Goal: Communication & Community: Answer question/provide support

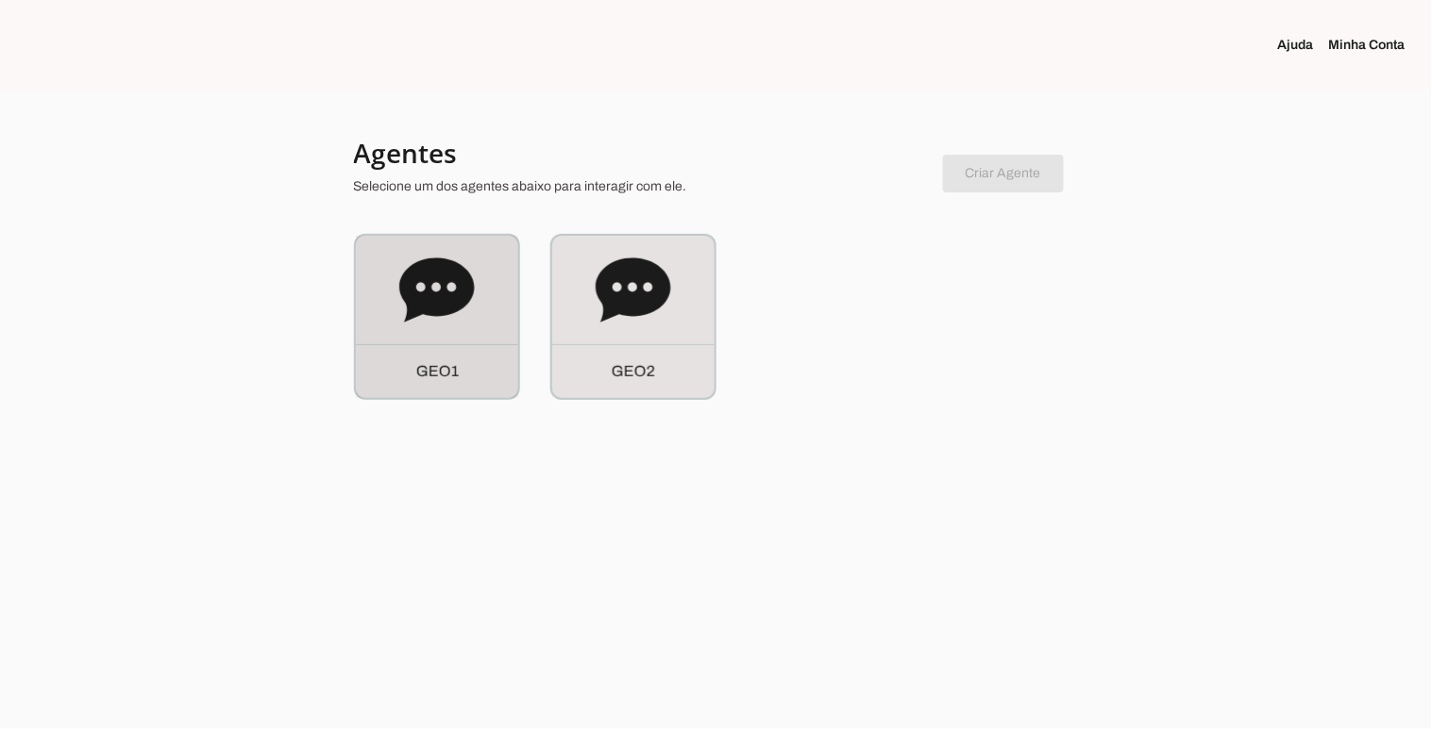
click at [446, 294] on icon at bounding box center [436, 290] width 75 height 64
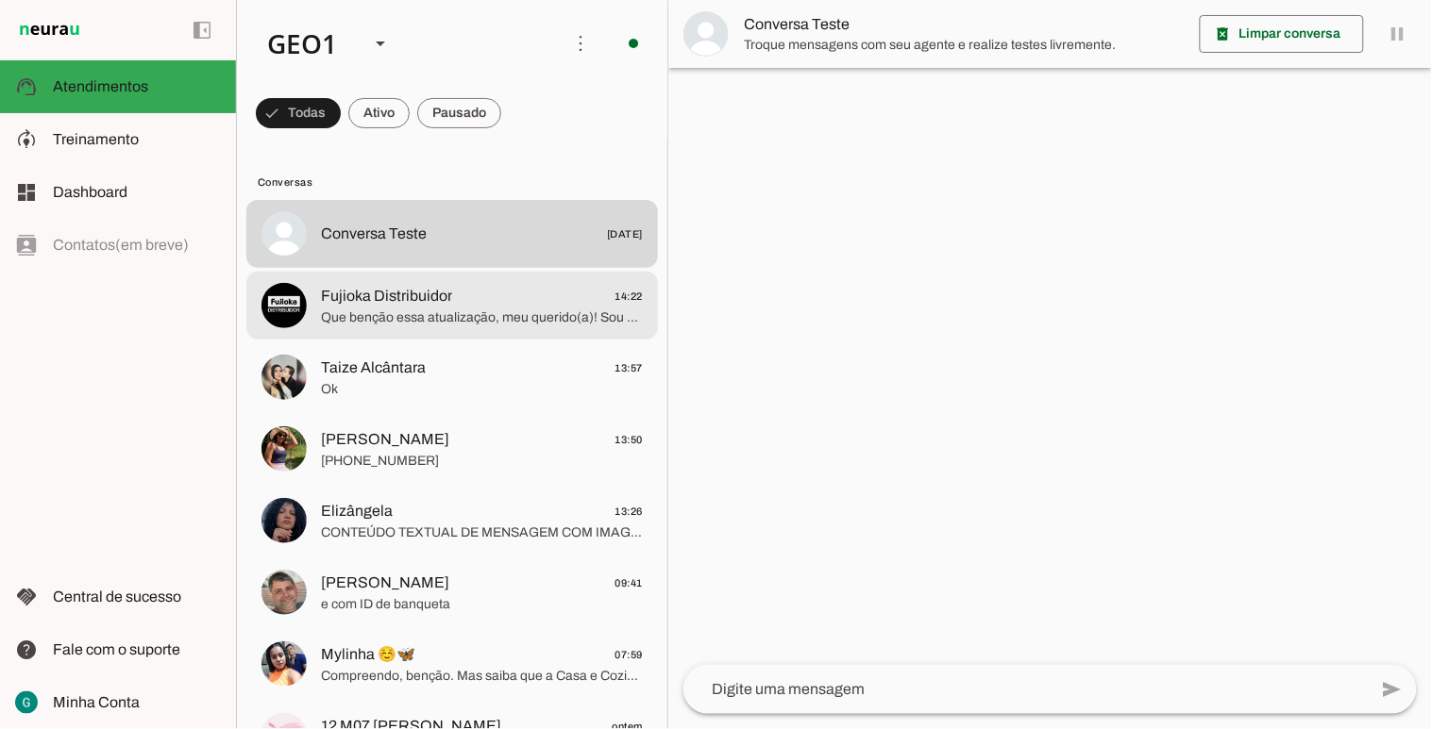
click at [429, 322] on span "Que benção essa atualização, meu querido(a)! Sou a assistente virtual da Casa e…" at bounding box center [482, 317] width 322 height 19
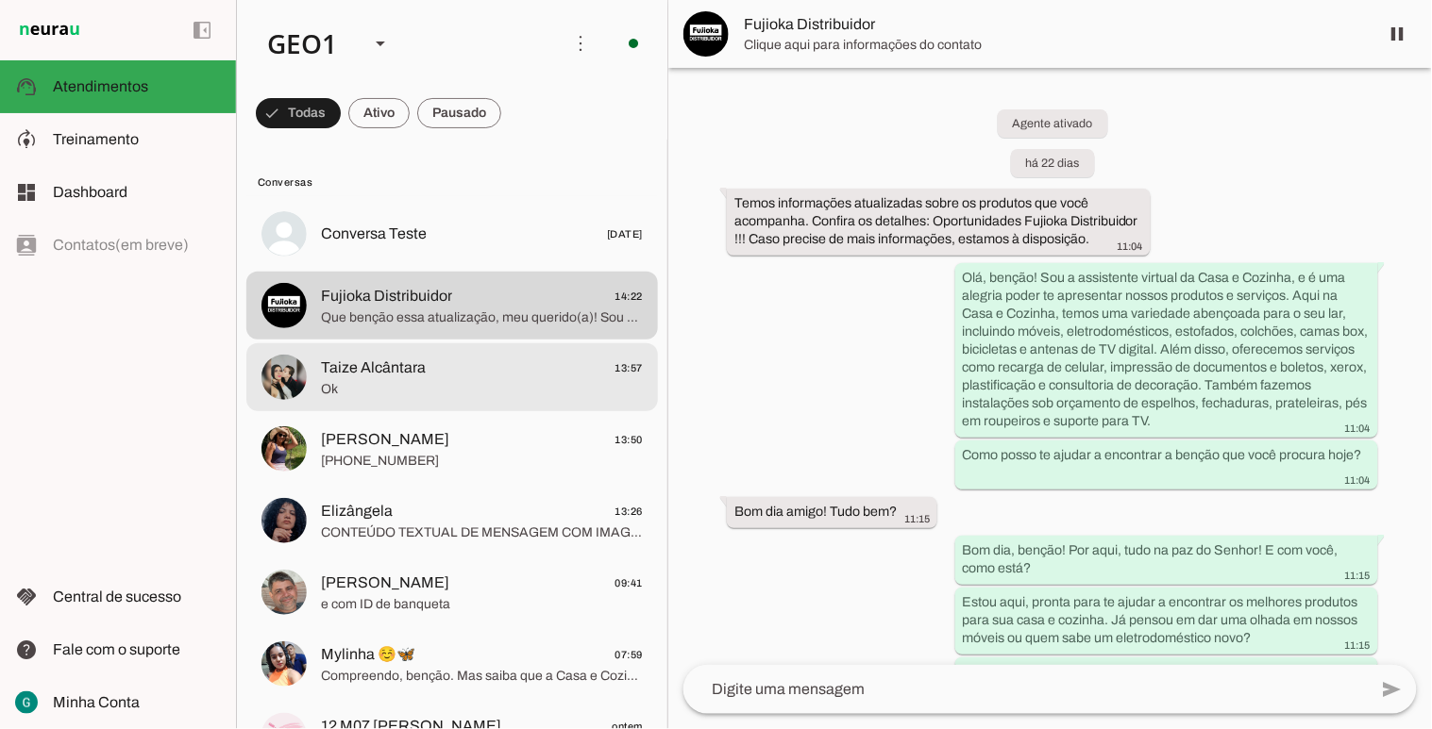
click at [444, 399] on div at bounding box center [482, 377] width 322 height 46
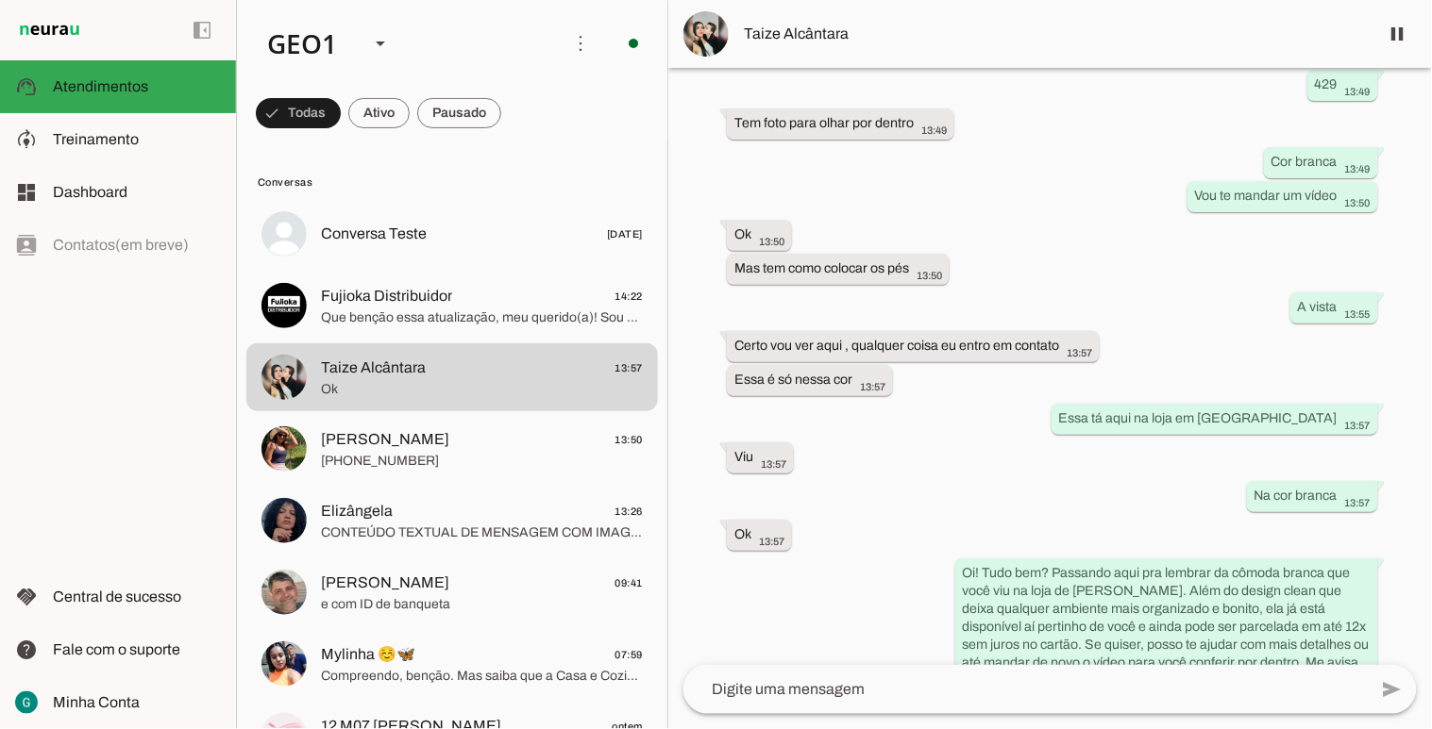
scroll to position [4992, 0]
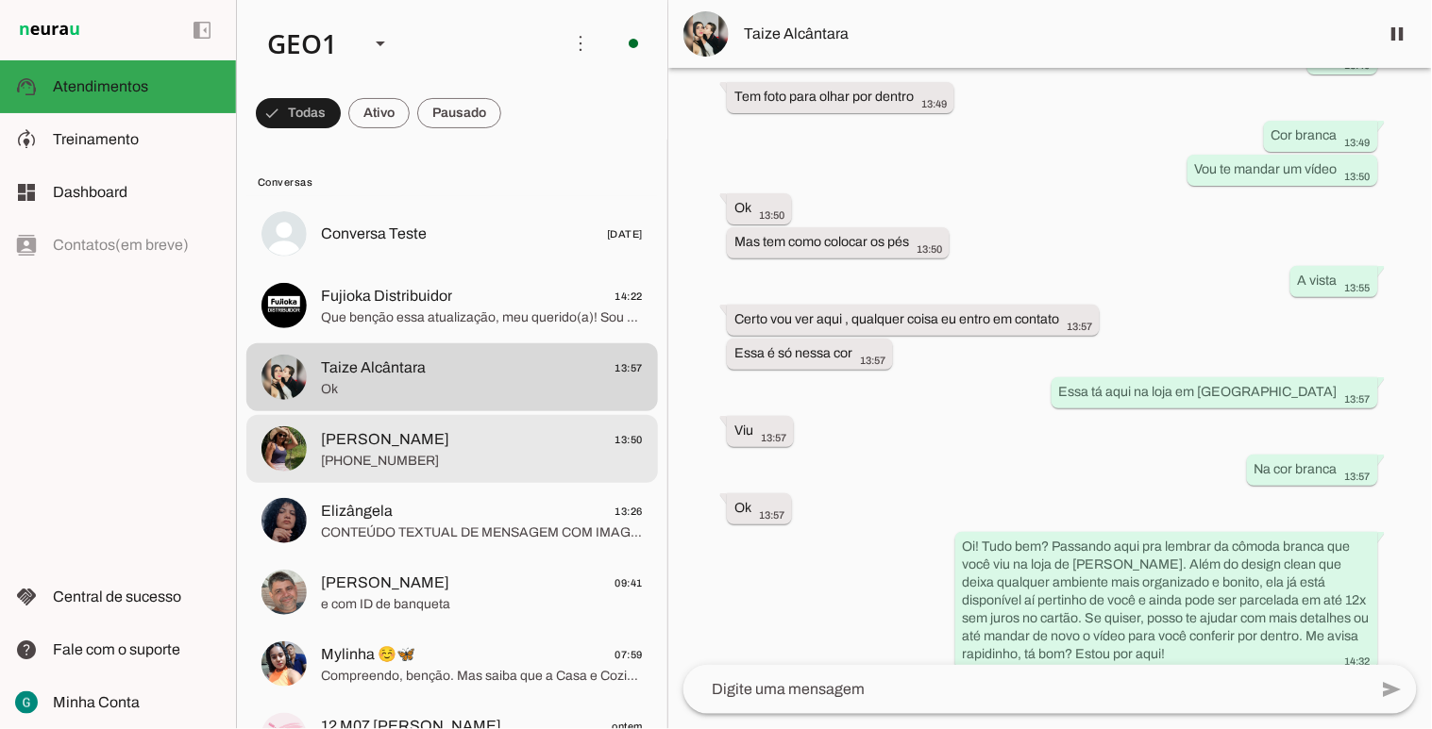
click at [415, 462] on span "[PHONE_NUMBER]" at bounding box center [482, 460] width 322 height 19
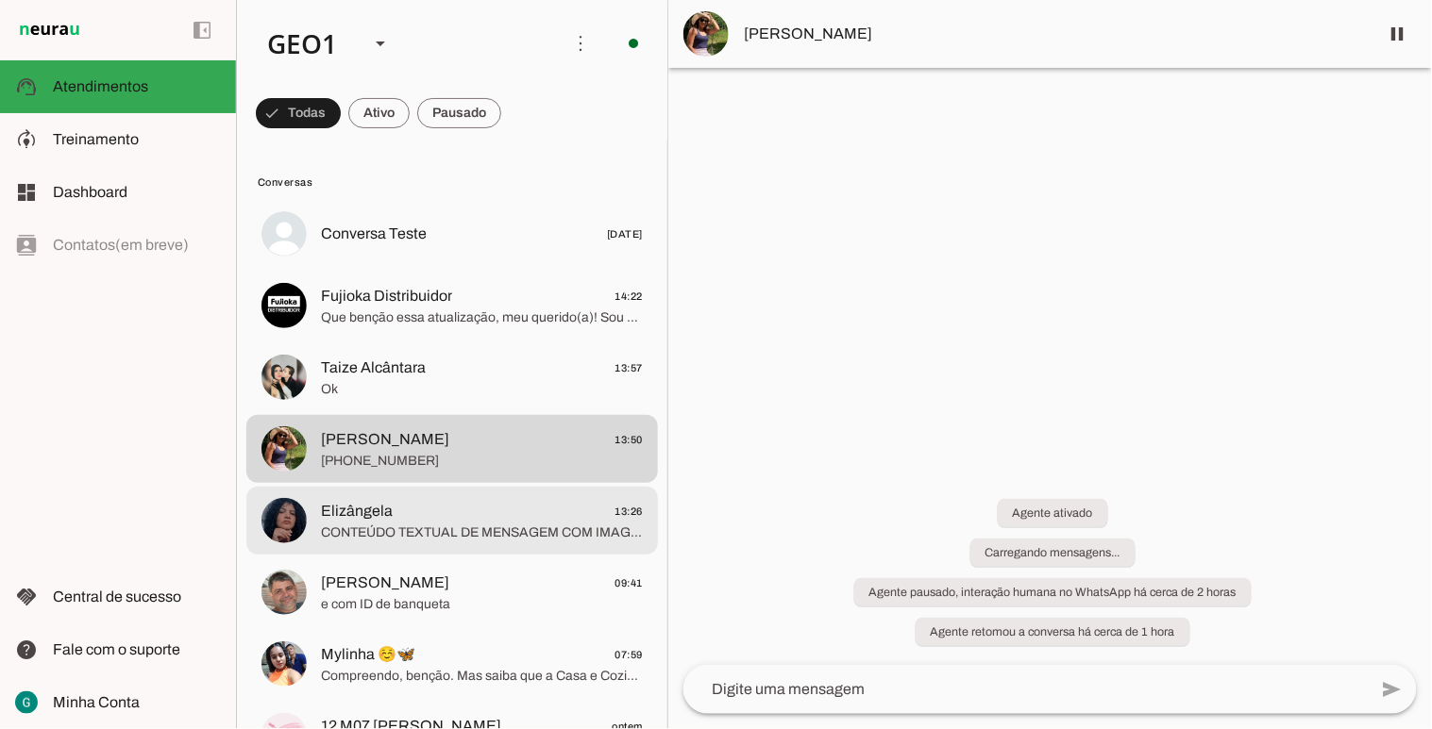
click at [517, 525] on span "CONTEÚDO TEXTUAL DE MENSAGEM COM IMAGEM (URL [URL][DOMAIN_NAME]) :" at bounding box center [482, 532] width 322 height 19
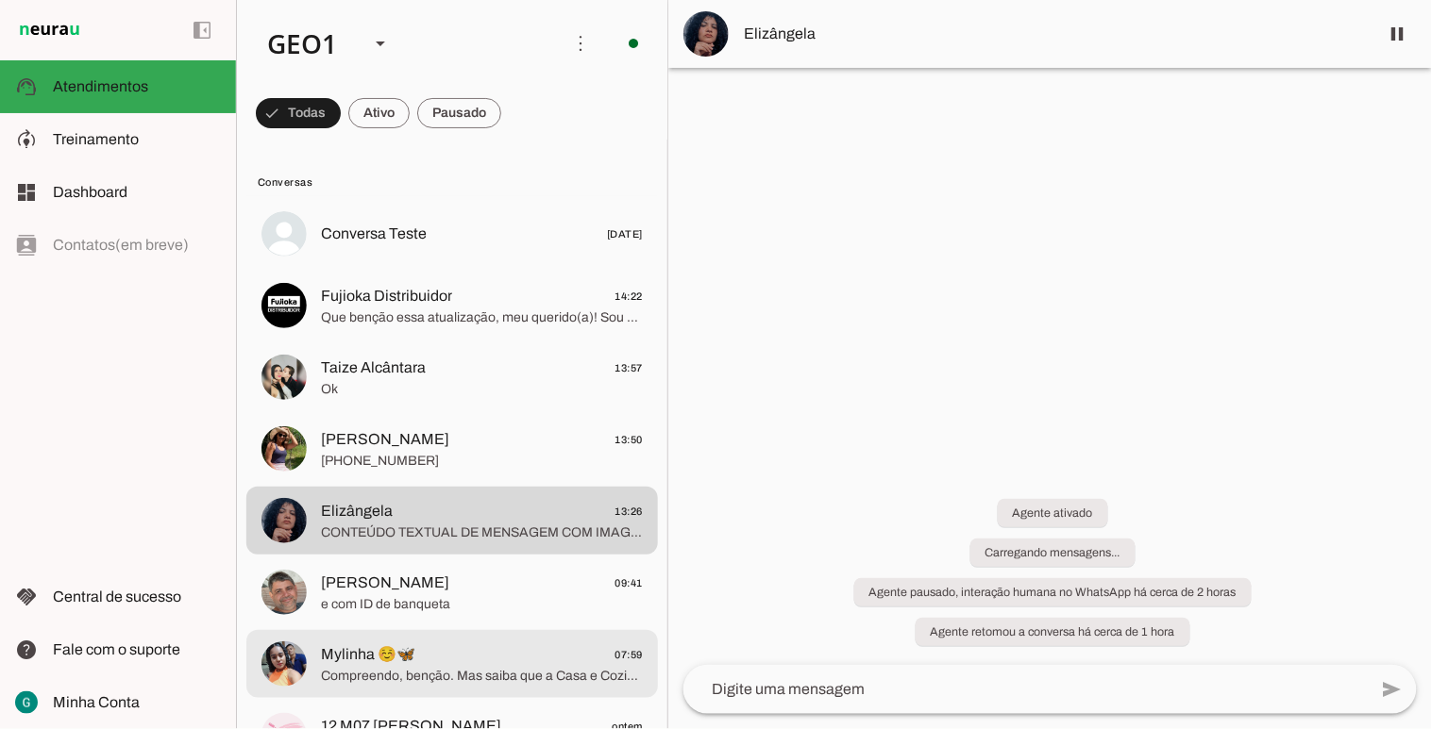
click at [526, 656] on span "Mylinha ☺️🦋 07:59" at bounding box center [482, 655] width 322 height 24
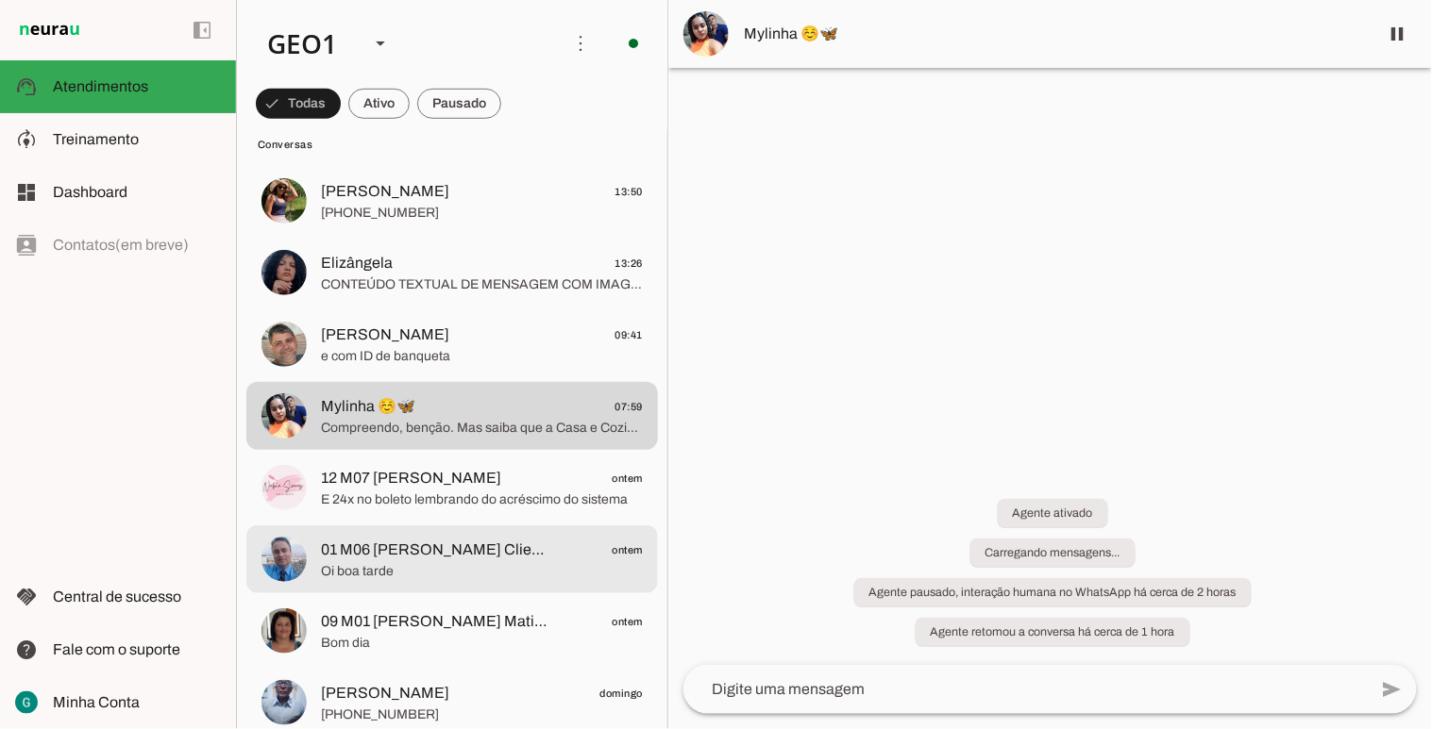
scroll to position [314, 0]
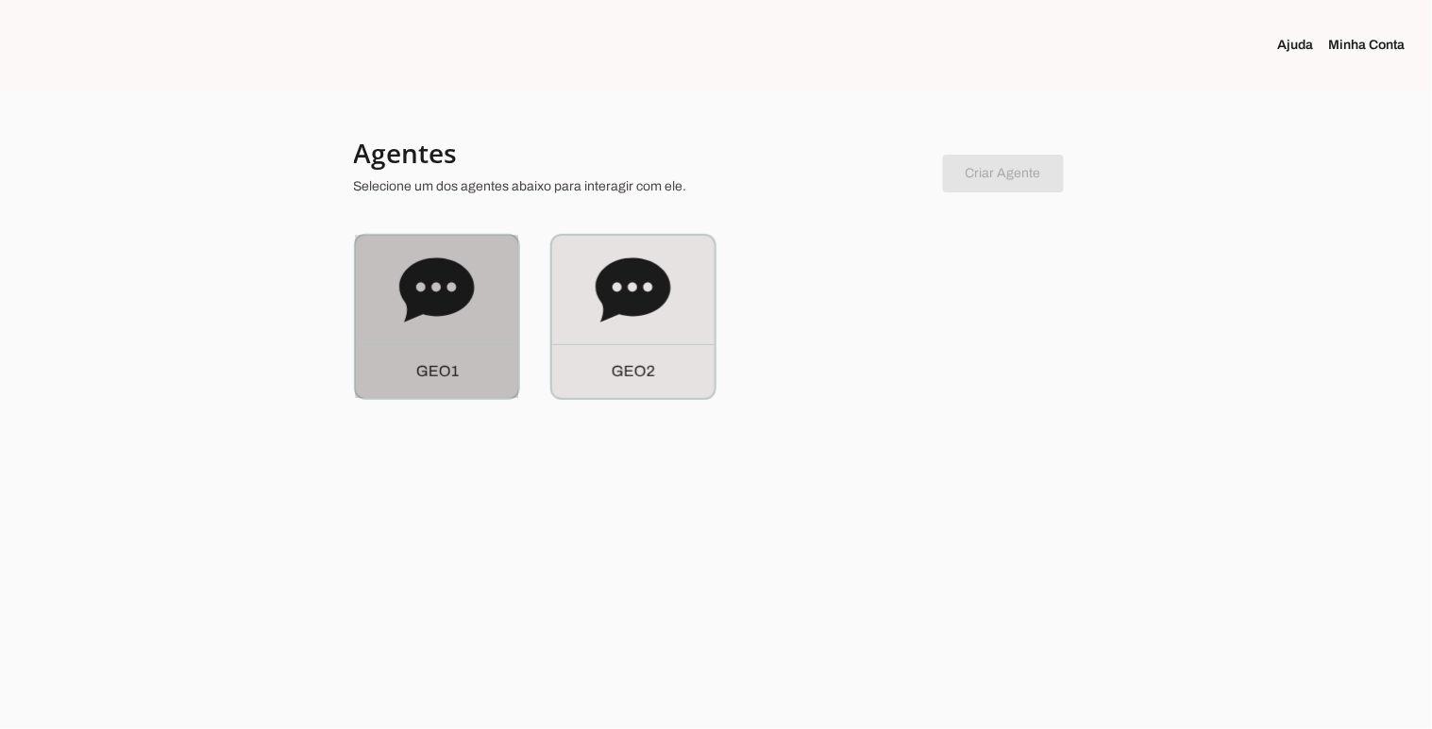
click at [489, 362] on div "G E O 1" at bounding box center [437, 371] width 162 height 54
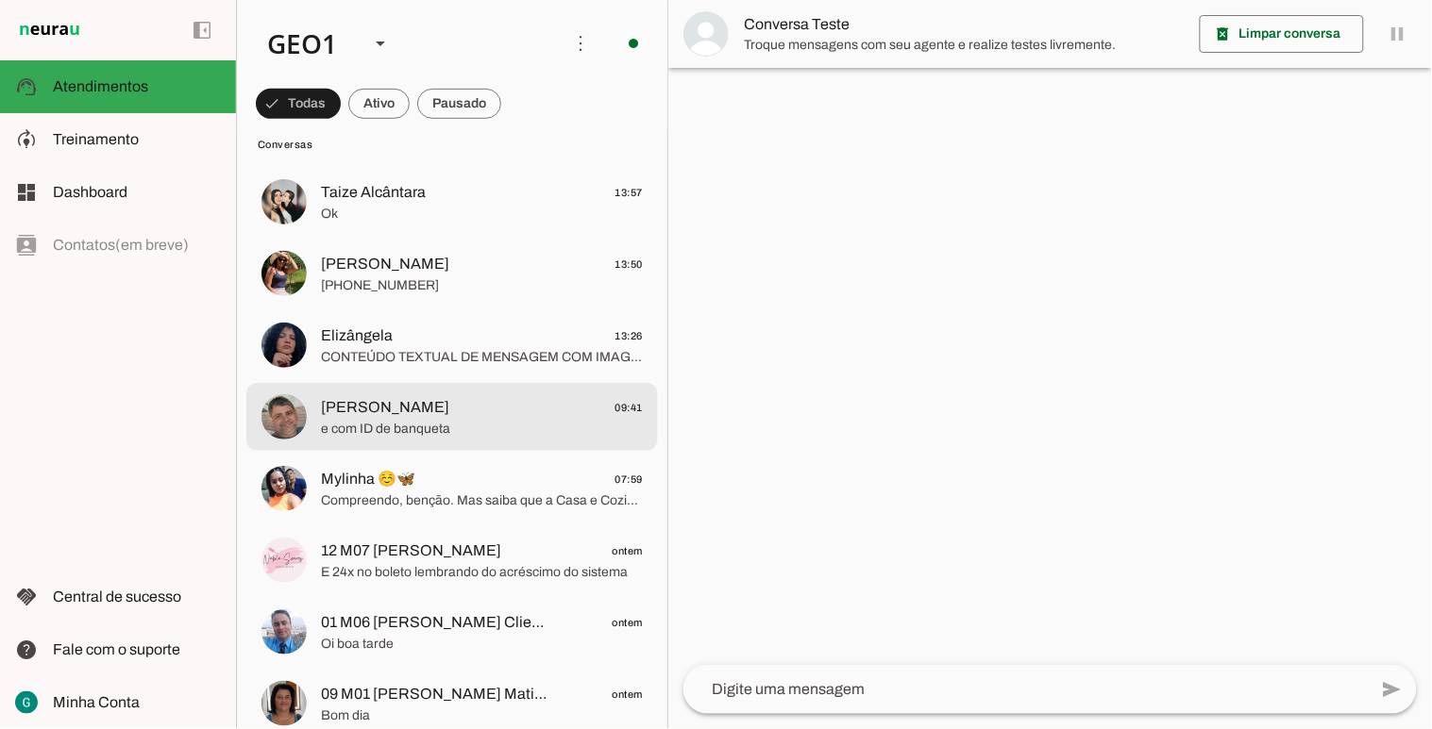
scroll to position [209, 0]
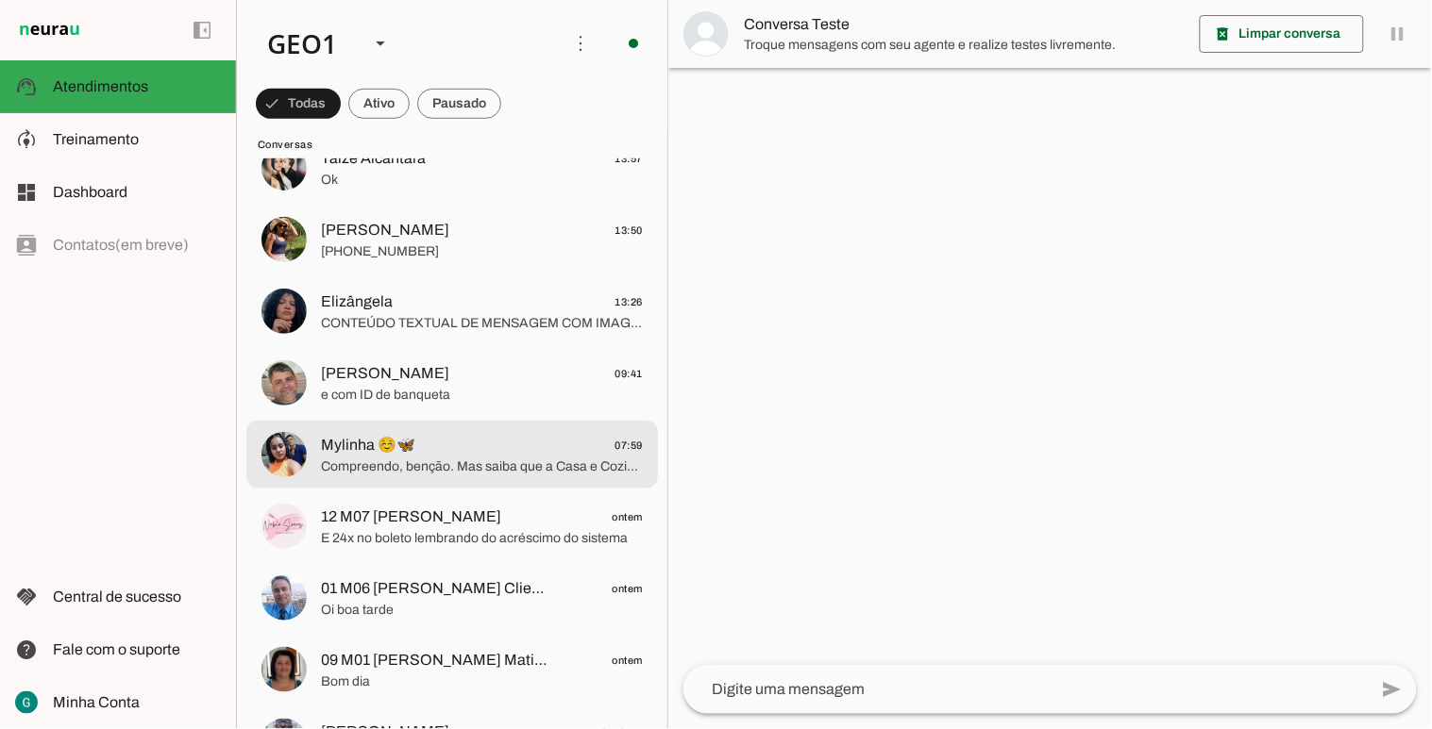
click at [462, 475] on span "Compreendo, benção. Mas saiba que a Casa e Cozinha está sempre de portas aberta…" at bounding box center [482, 466] width 322 height 19
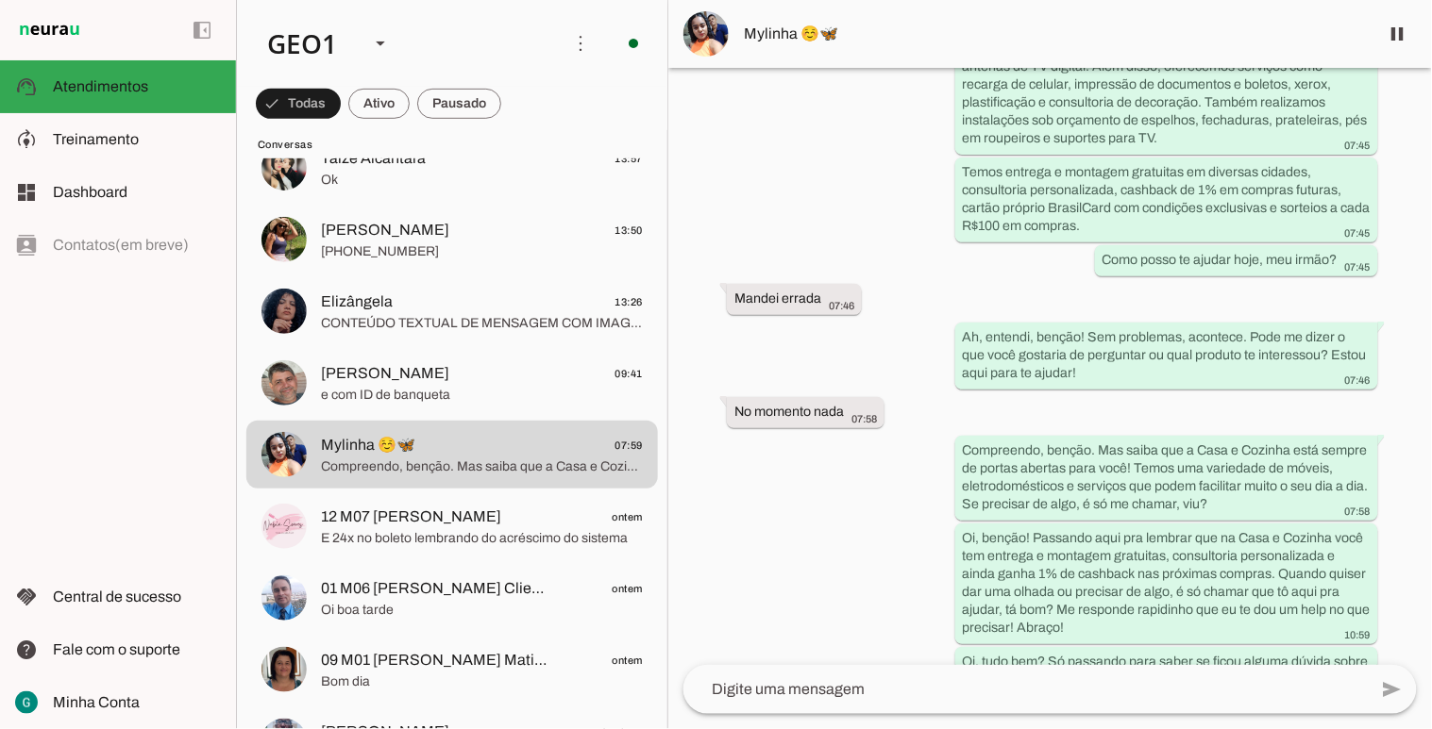
scroll to position [1761, 0]
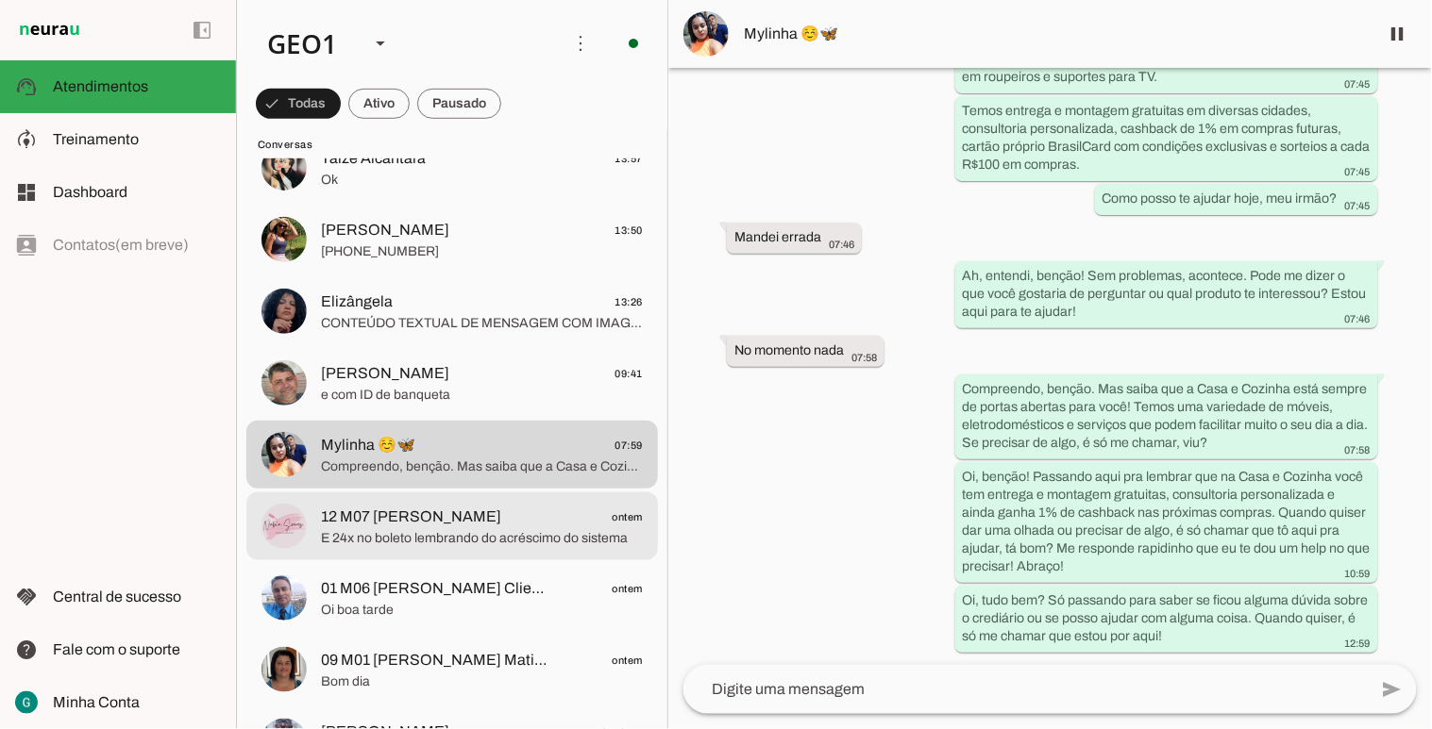
click at [429, 545] on span "E 24x no boleto lembrando do acréscimo do sistema" at bounding box center [482, 537] width 322 height 19
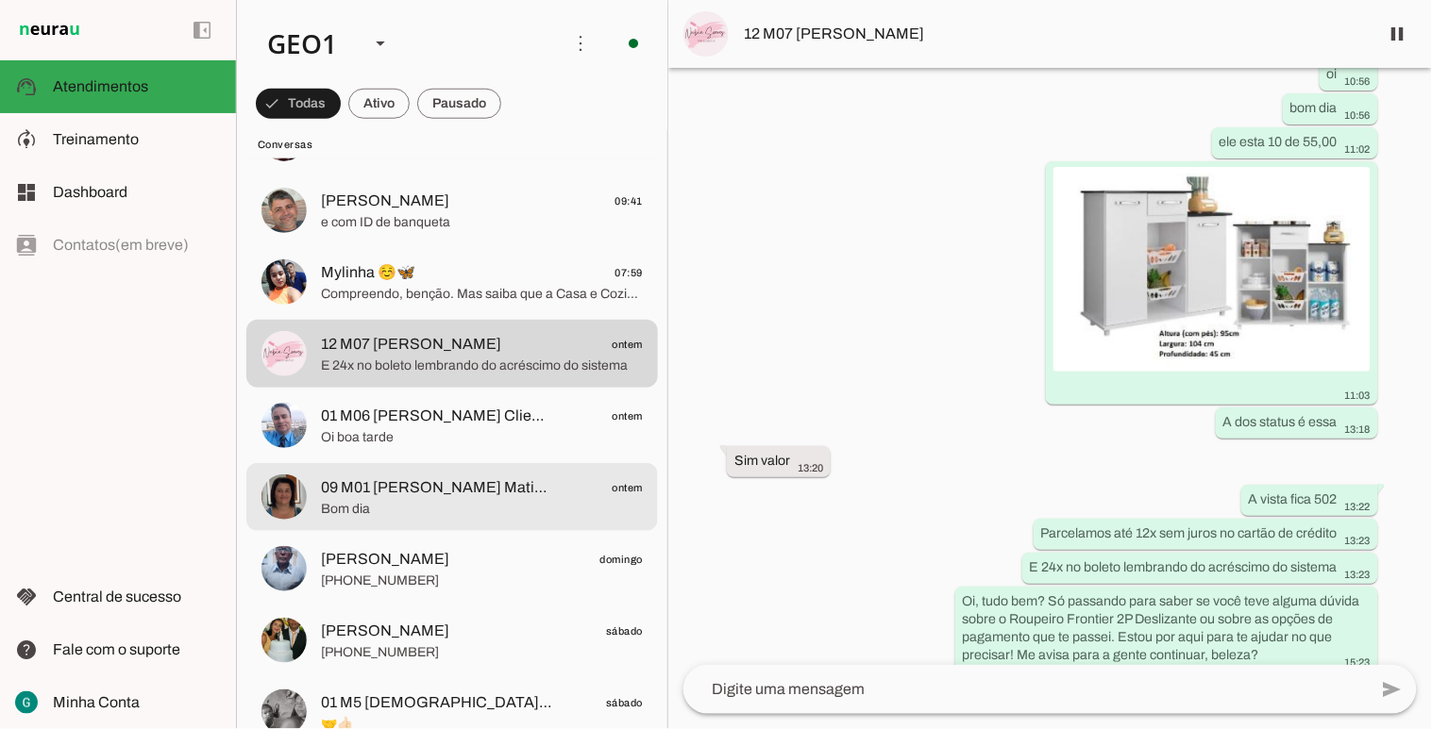
scroll to position [419, 0]
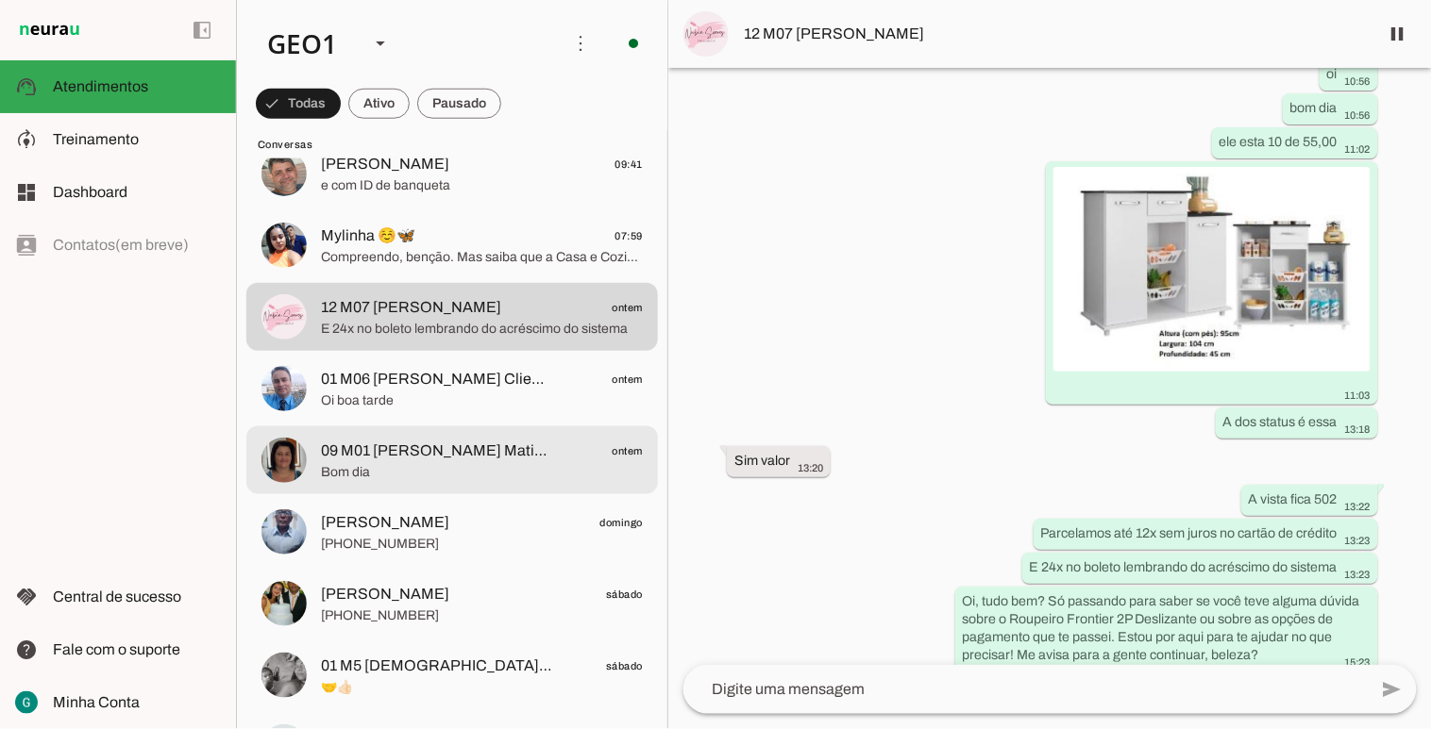
click at [481, 440] on span "09 M01 [PERSON_NAME] Matinha" at bounding box center [437, 451] width 232 height 23
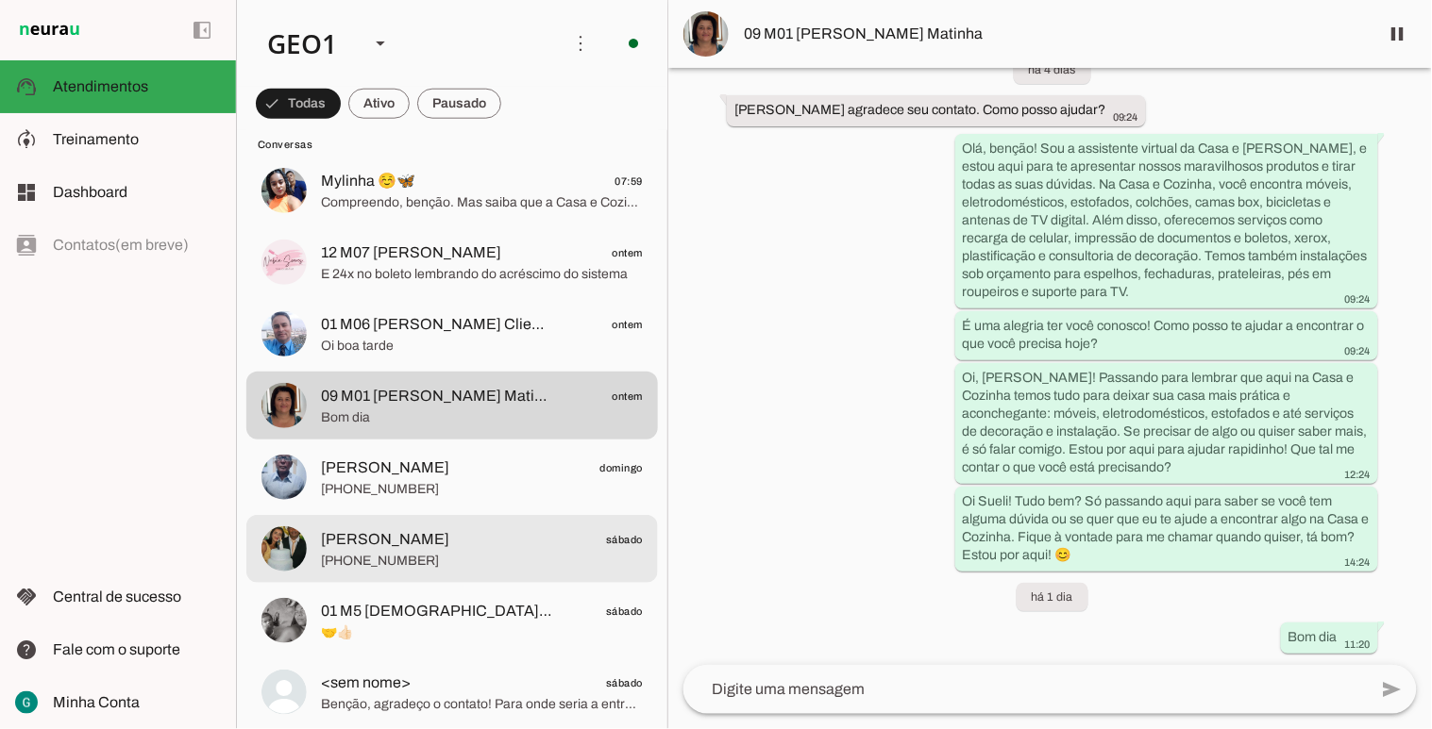
scroll to position [524, 0]
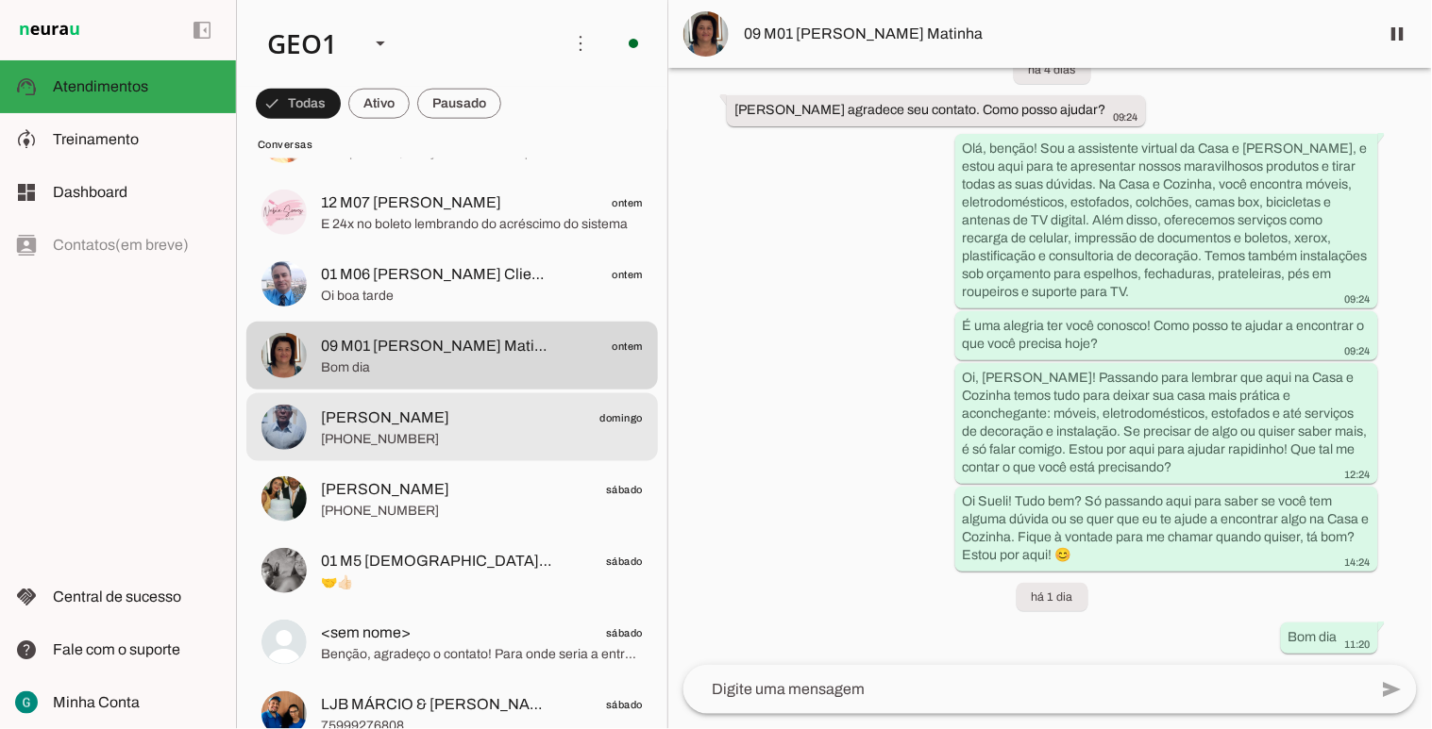
click at [382, 427] on span "[PERSON_NAME]" at bounding box center [385, 418] width 128 height 23
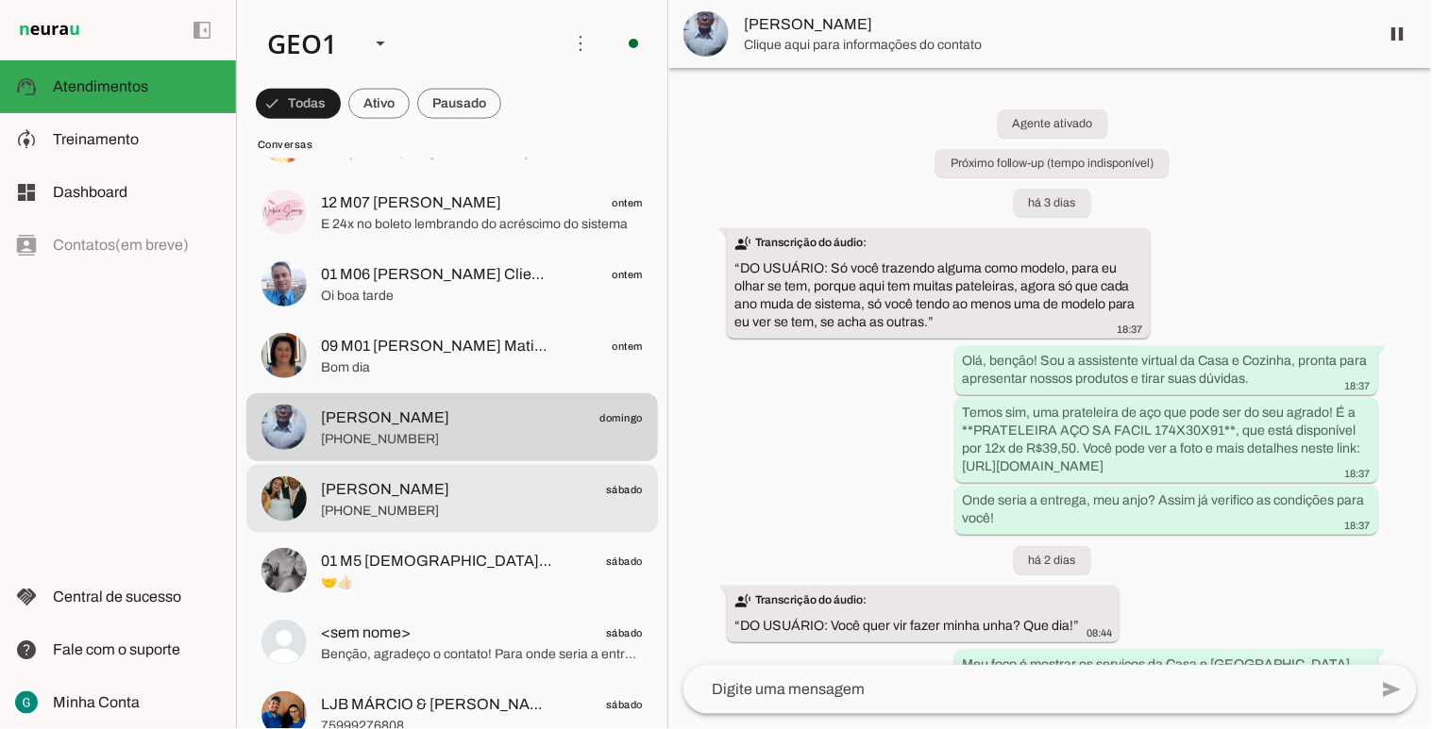
click at [379, 529] on md-item "Leidy Miranda sábado +55 7599282387" at bounding box center [451, 499] width 411 height 68
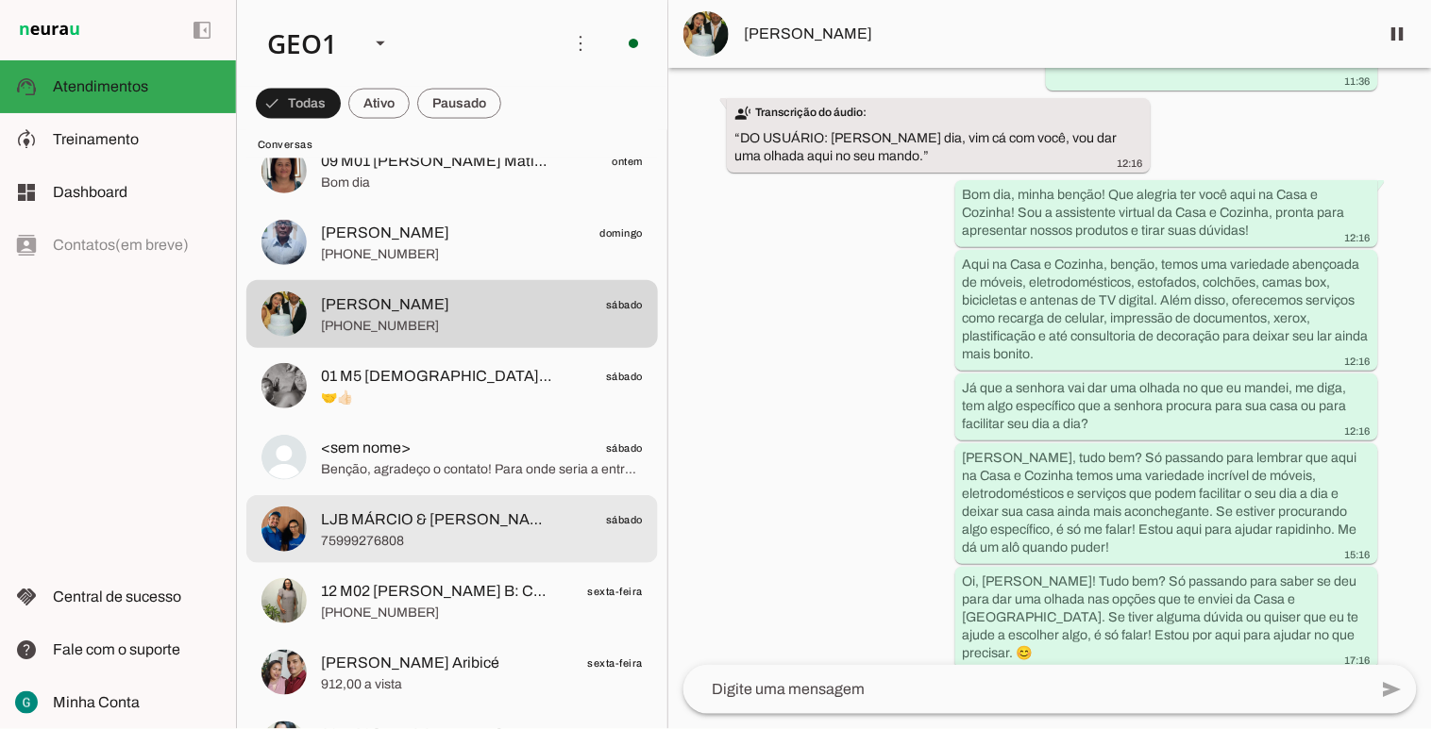
scroll to position [733, 0]
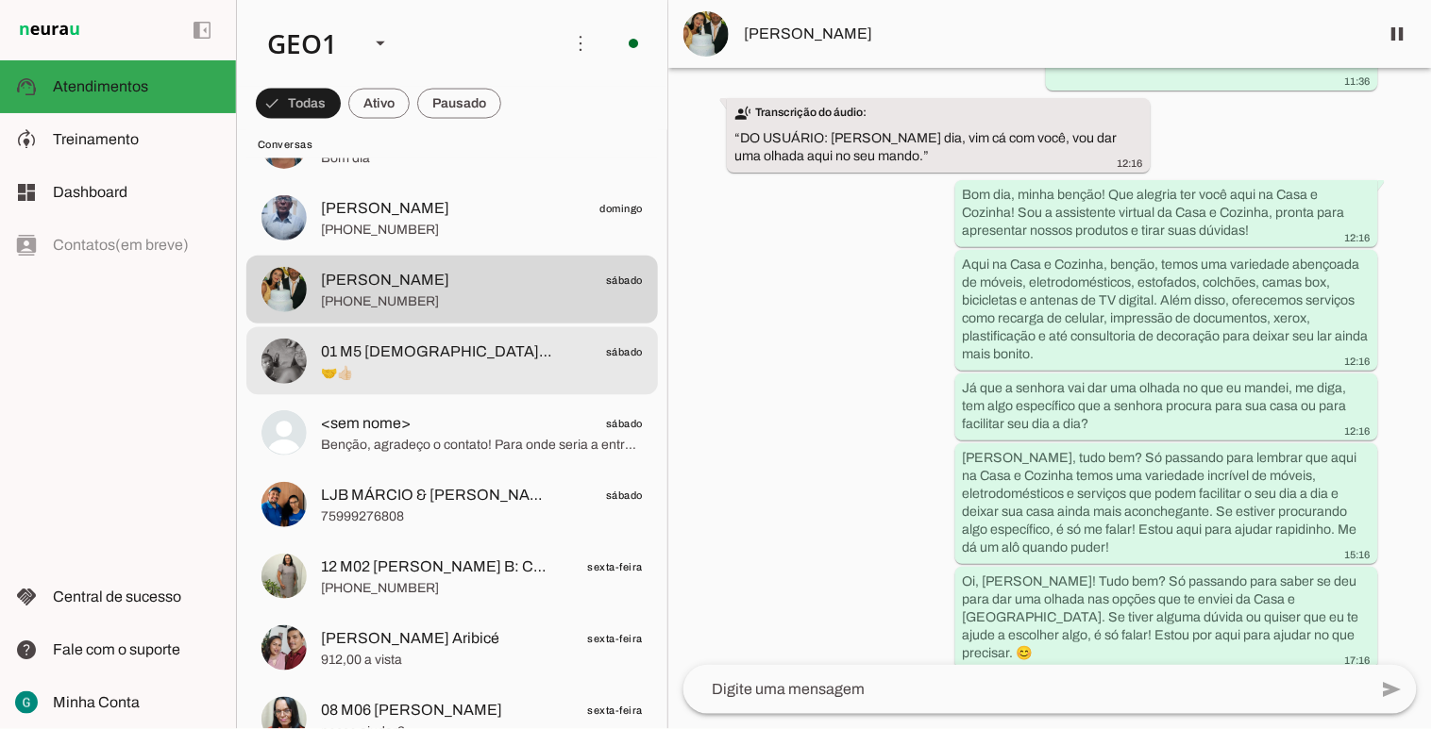
click at [431, 365] on span "🤝👍🏻" at bounding box center [482, 372] width 322 height 19
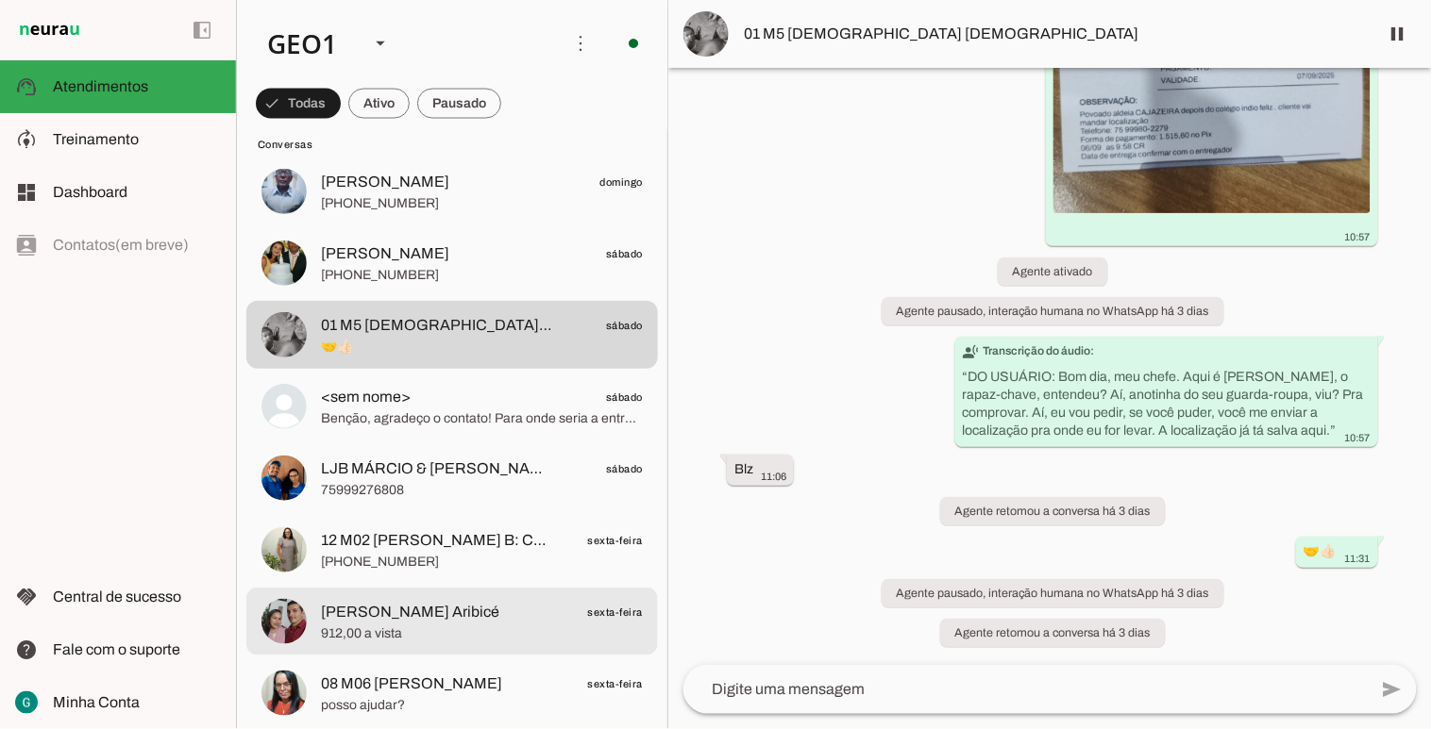
scroll to position [838, 0]
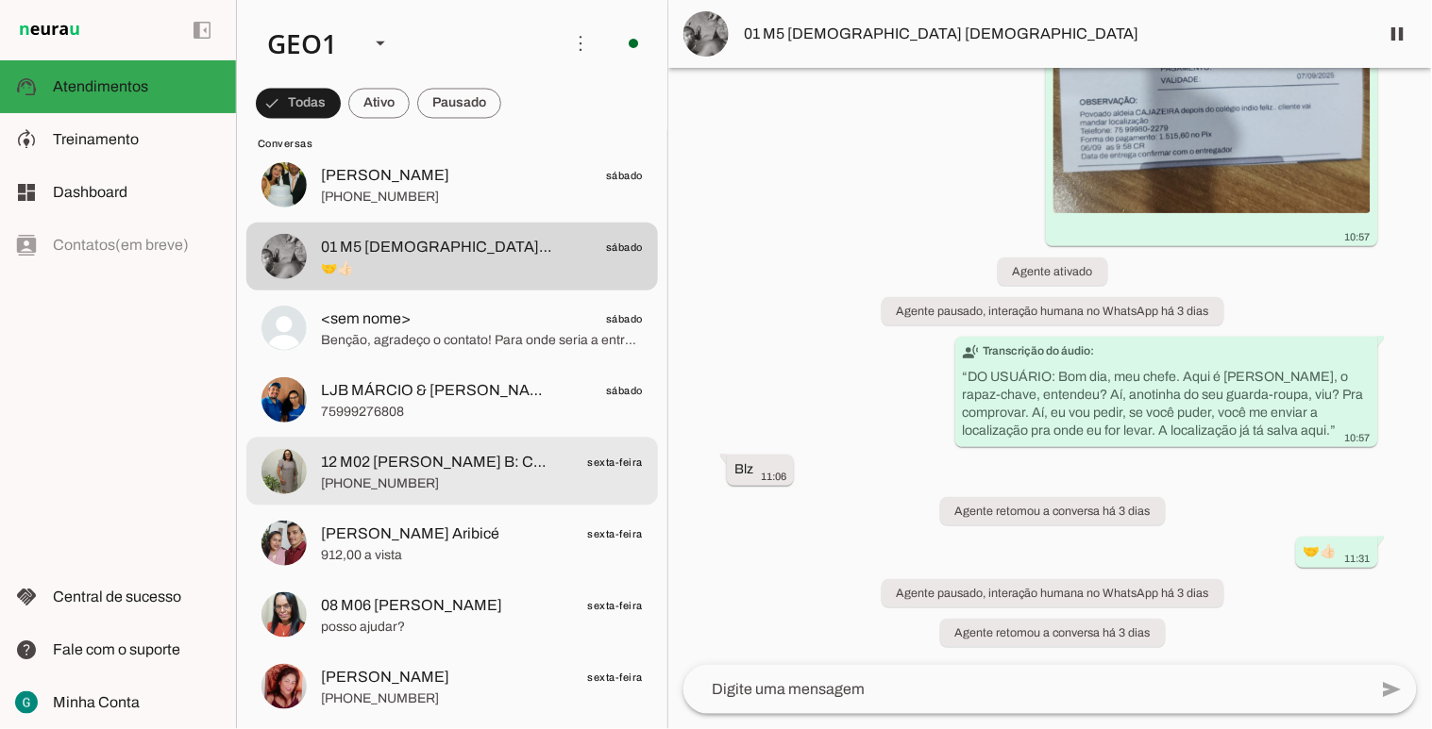
click at [456, 462] on span "12 M02 [PERSON_NAME] B: Centro" at bounding box center [437, 462] width 232 height 23
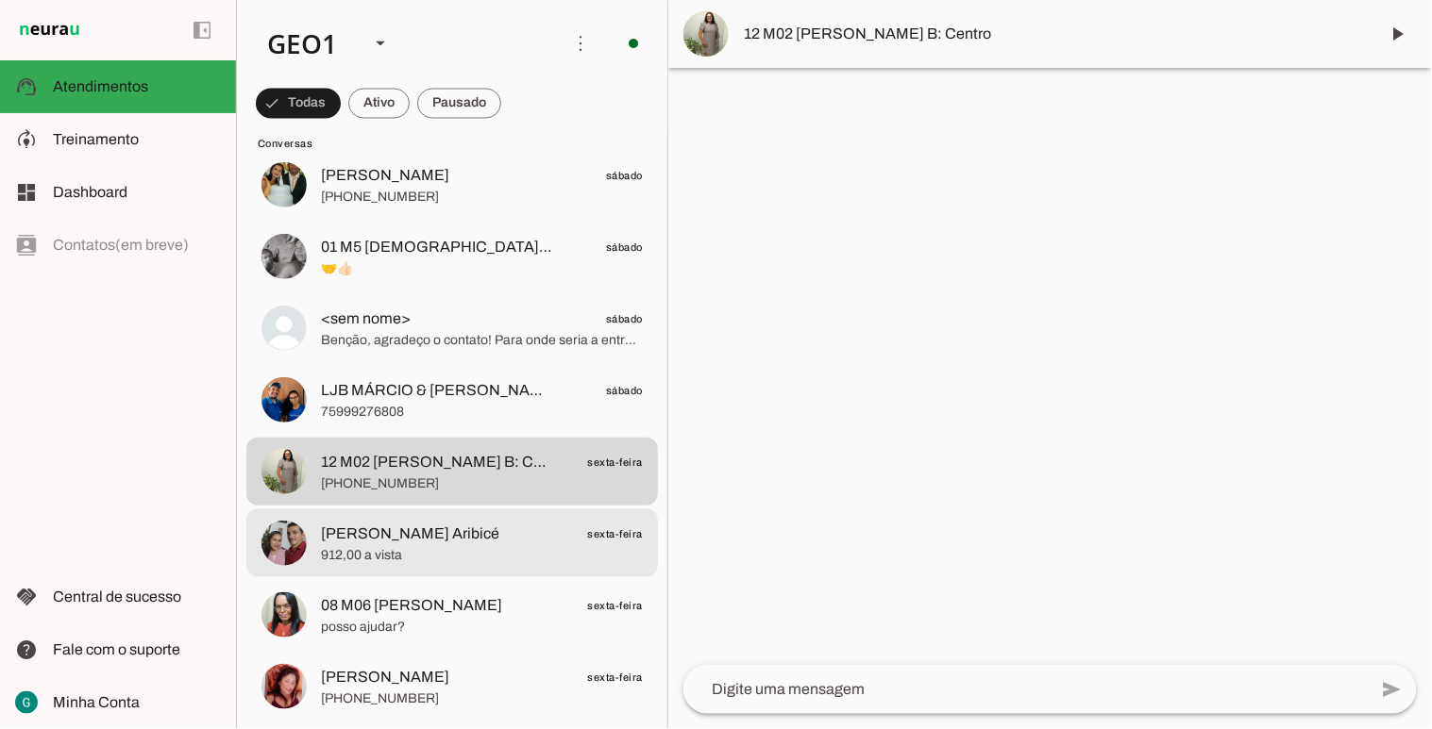
click at [447, 524] on span "[PERSON_NAME] Aribicé" at bounding box center [410, 534] width 178 height 23
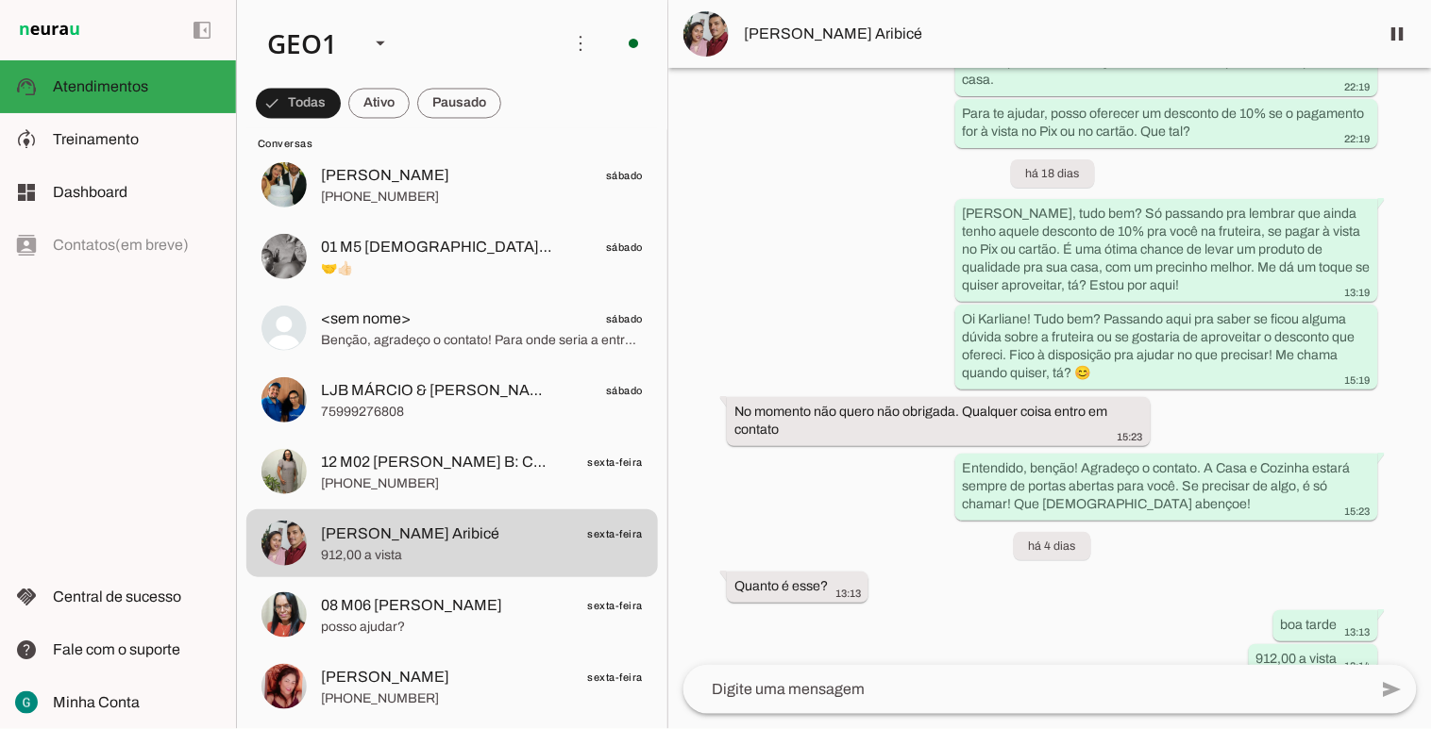
scroll to position [3197, 0]
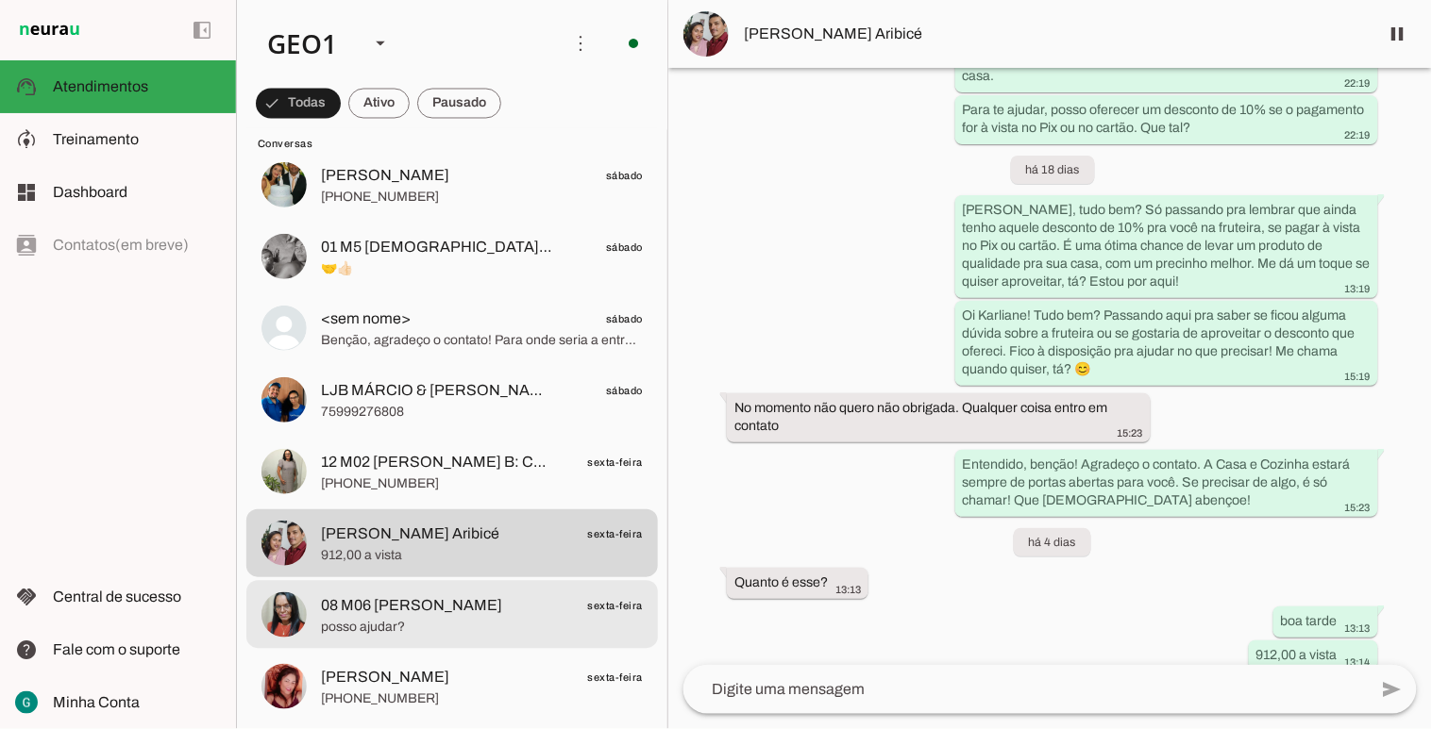
click at [431, 599] on span "08 M06 [PERSON_NAME]" at bounding box center [411, 606] width 181 height 23
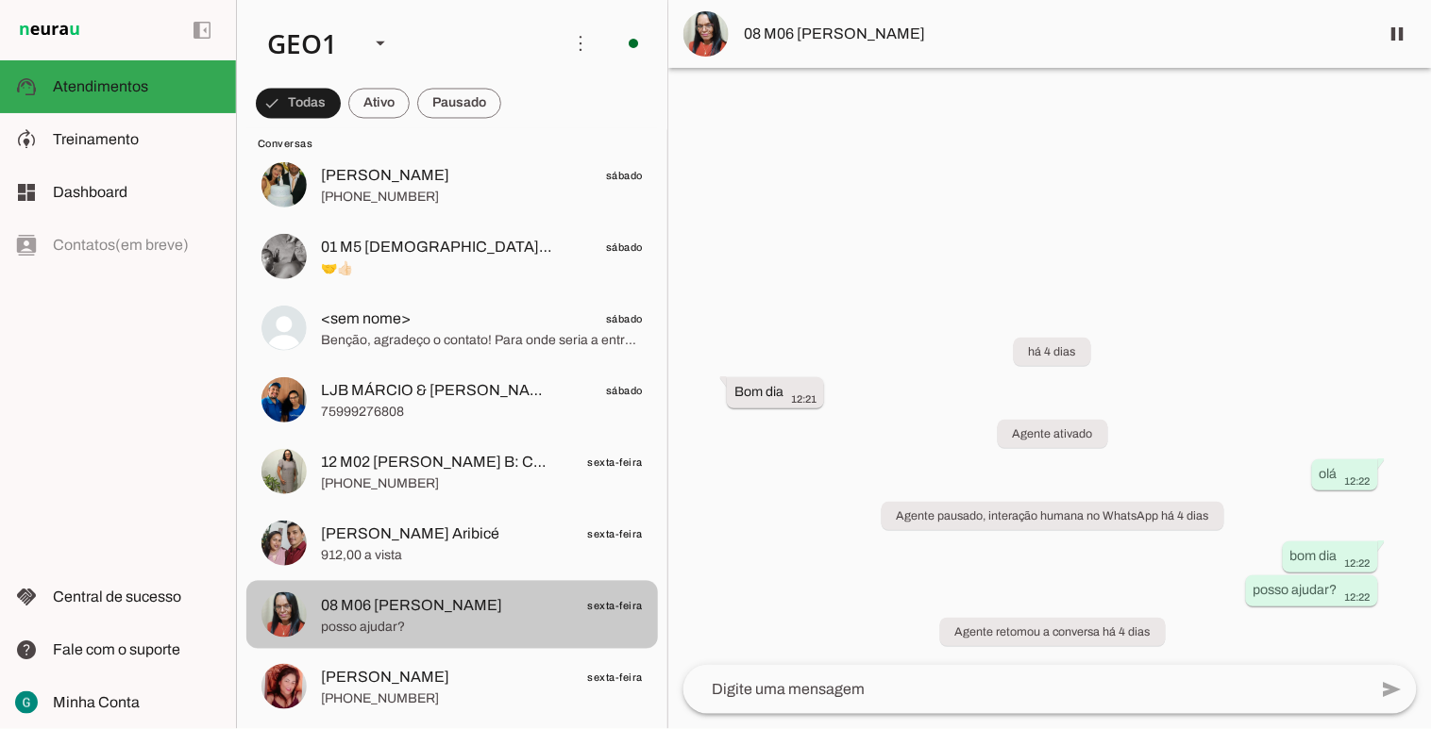
scroll to position [944, 0]
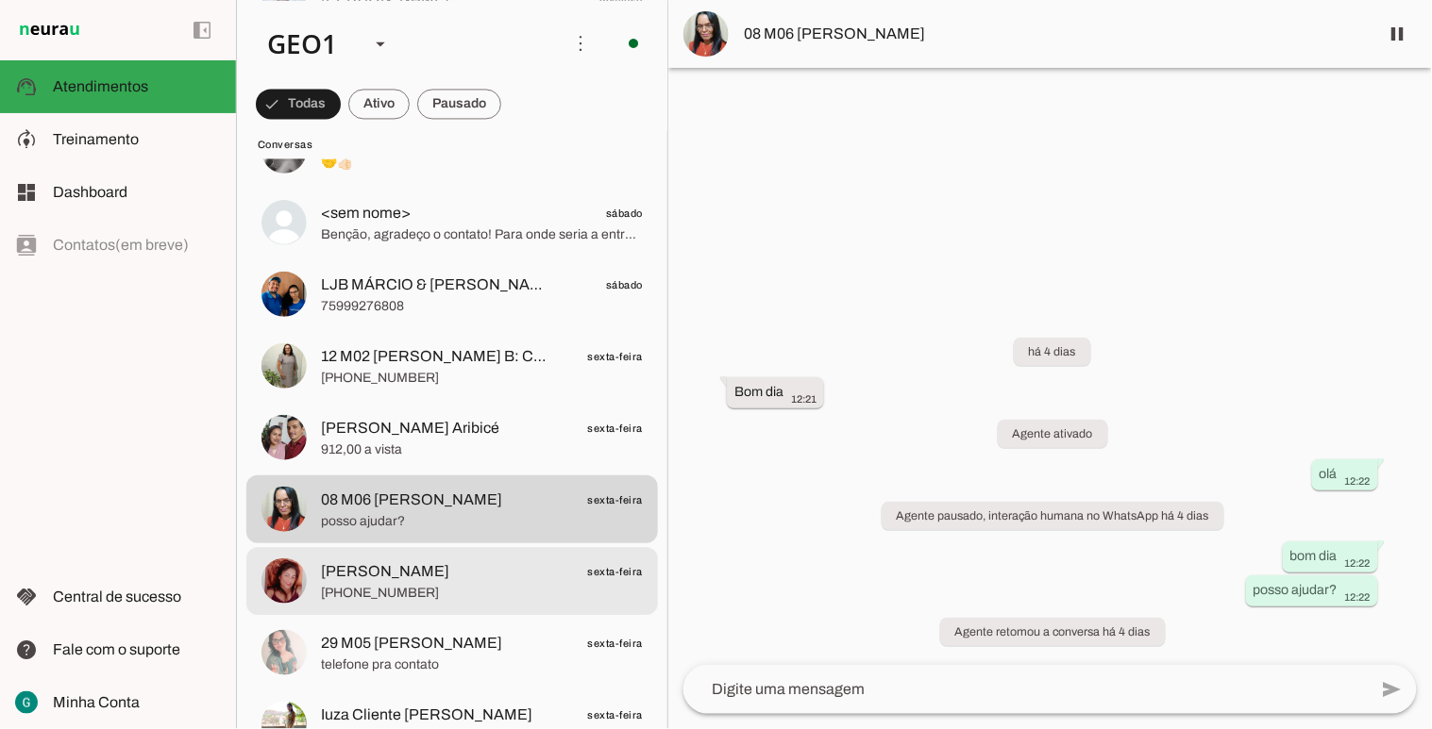
click at [449, 570] on span "[PERSON_NAME]" at bounding box center [385, 572] width 128 height 23
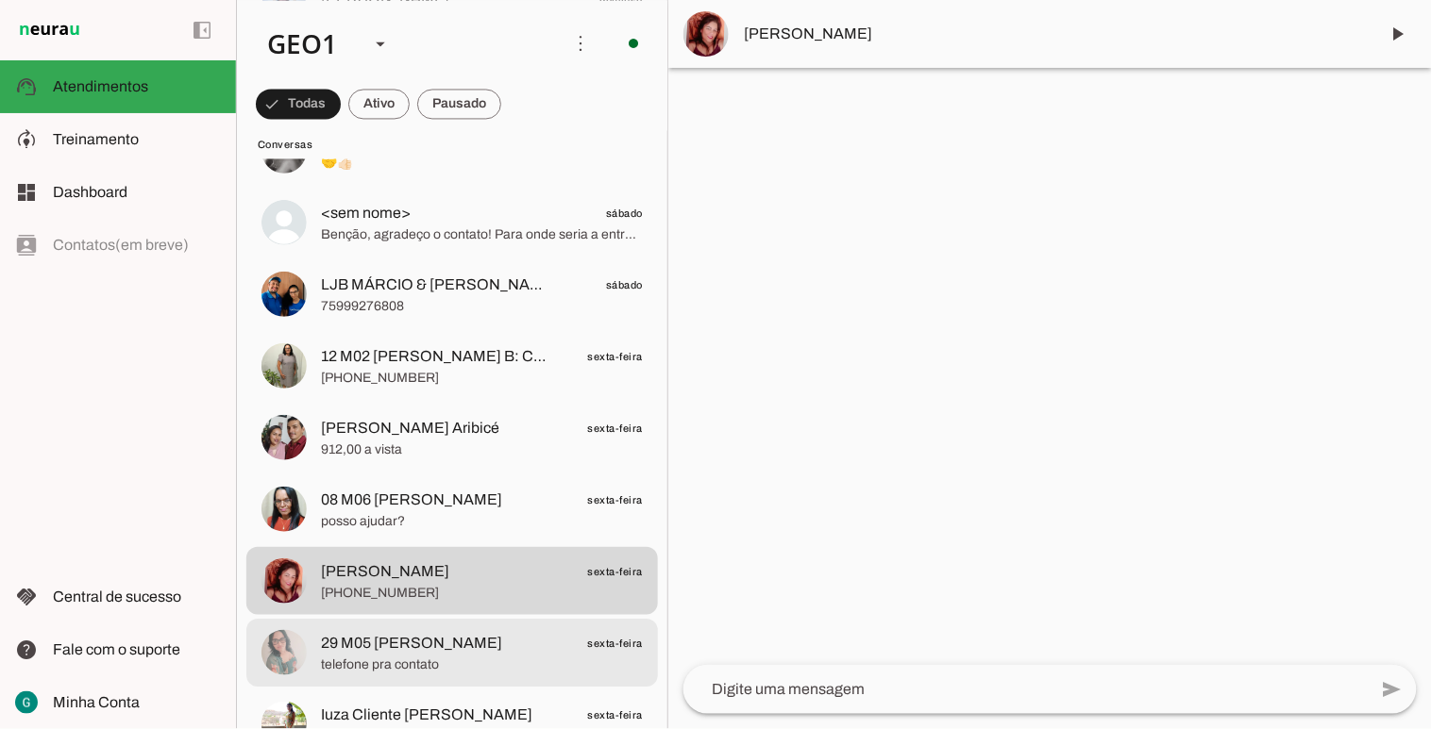
click at [506, 629] on div at bounding box center [482, 652] width 322 height 46
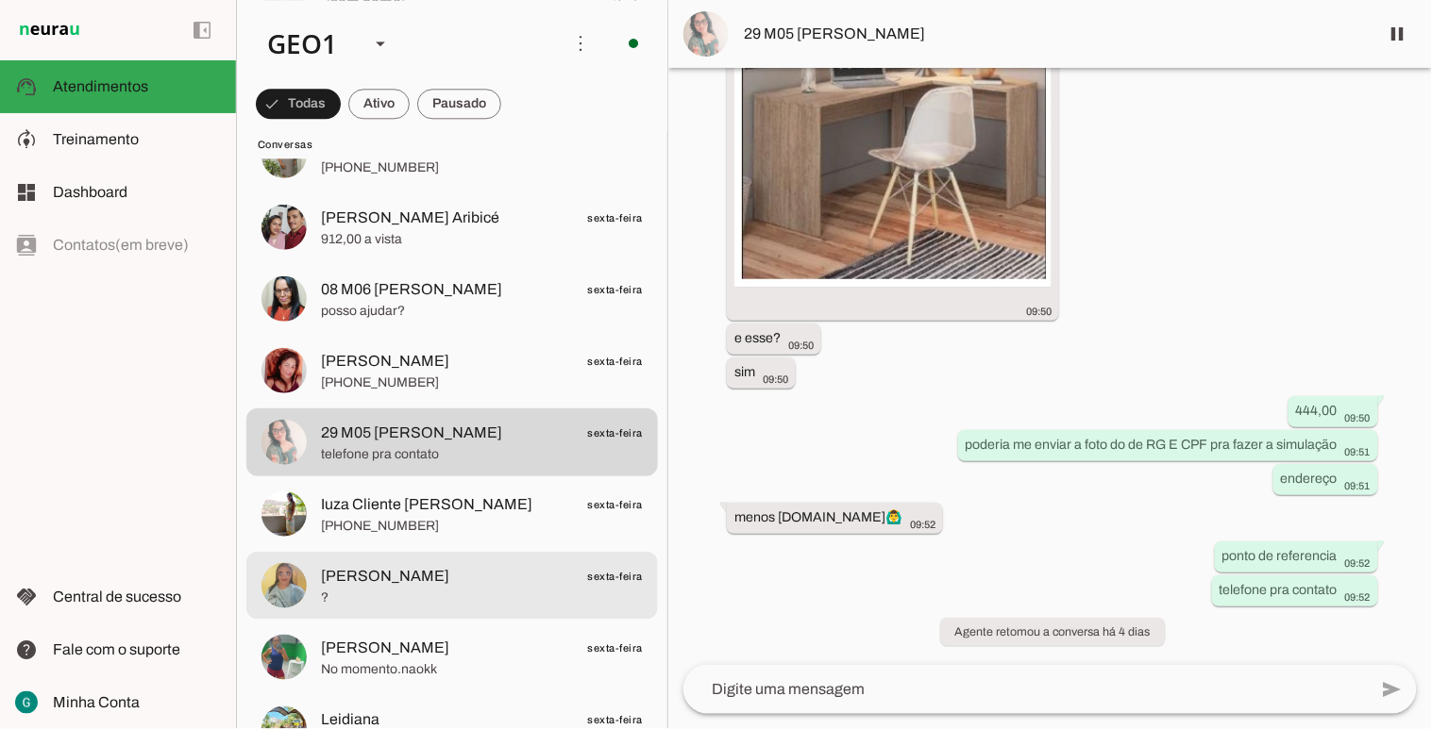
scroll to position [1258, 0]
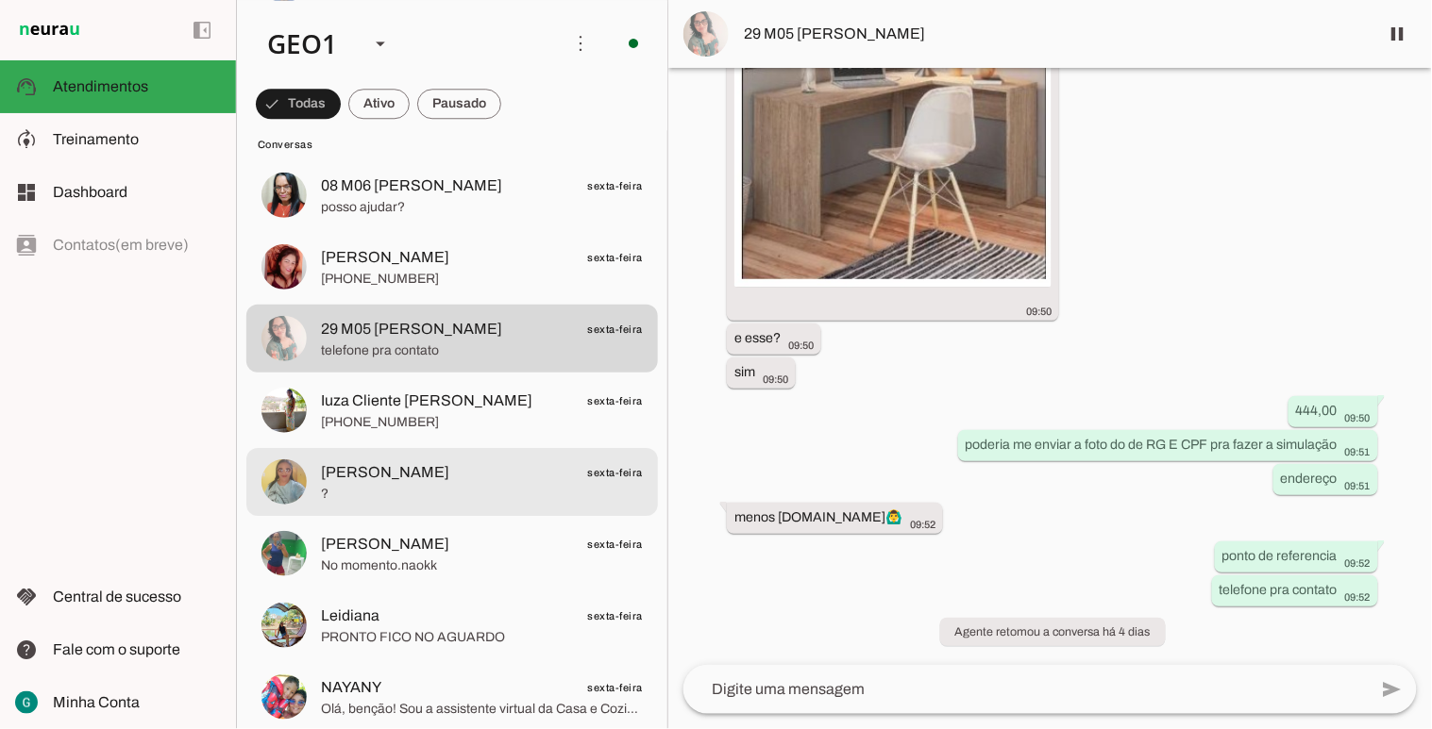
click at [500, 468] on span "Simone Miranda De Souza sexta-feira" at bounding box center [482, 473] width 322 height 24
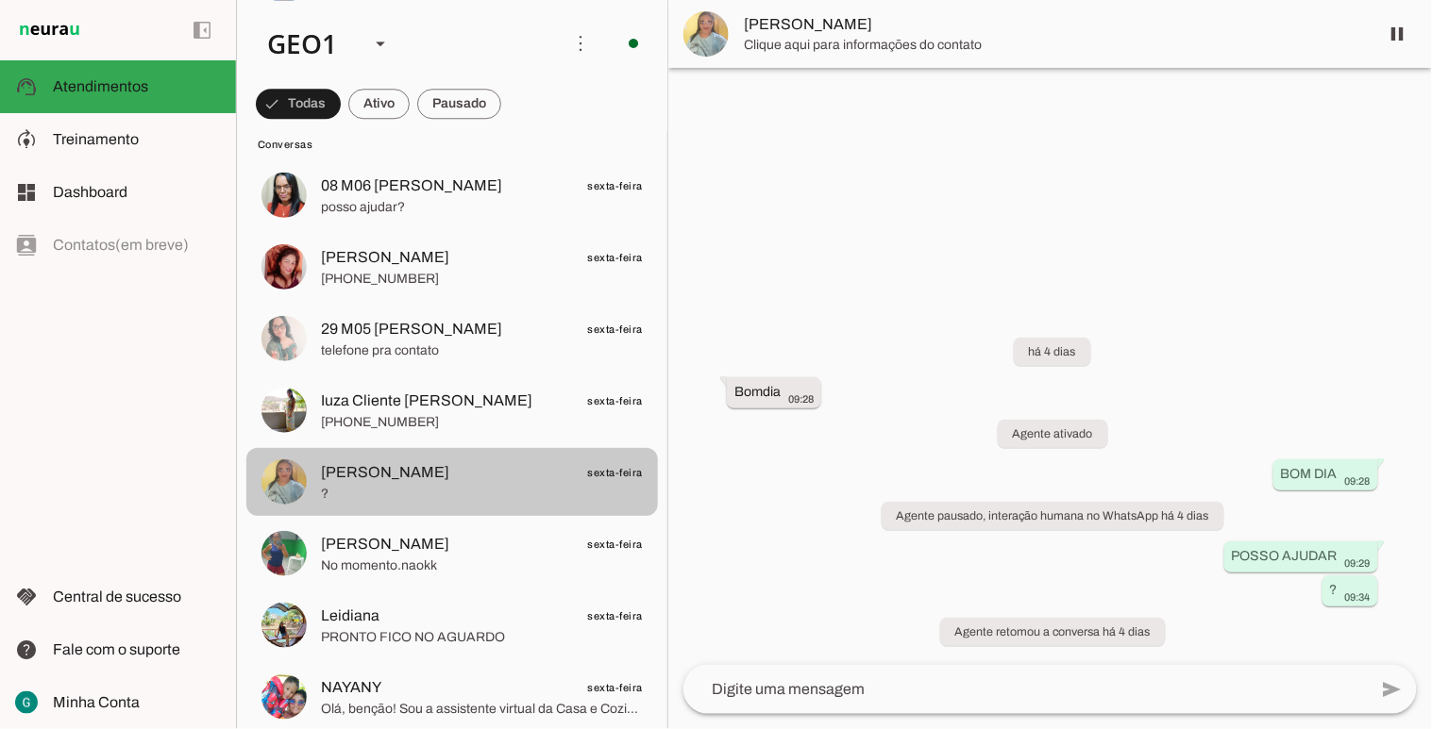
scroll to position [1363, 0]
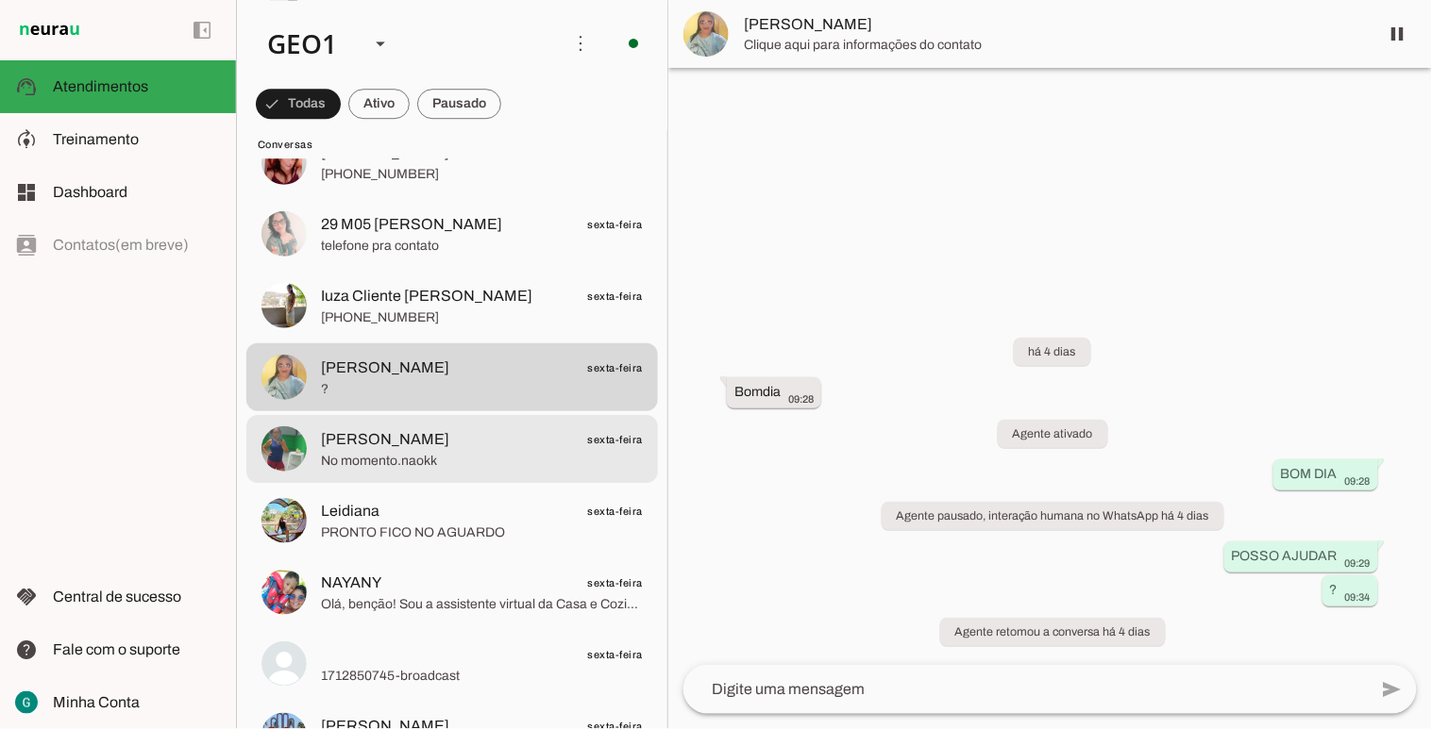
click at [463, 461] on span "No momento.naokk" at bounding box center [482, 460] width 322 height 19
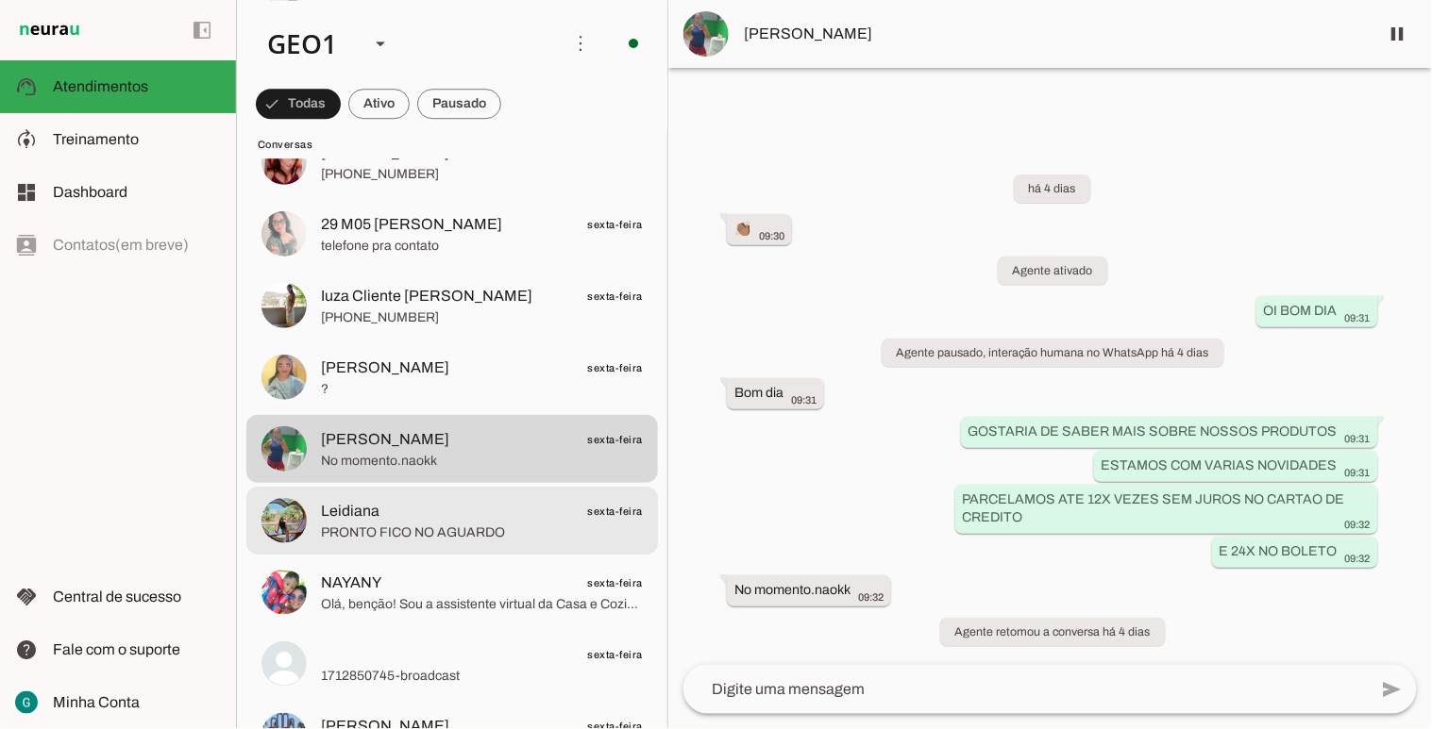
click at [481, 528] on span "PRONTO FICO NO AGUARDO" at bounding box center [482, 532] width 322 height 19
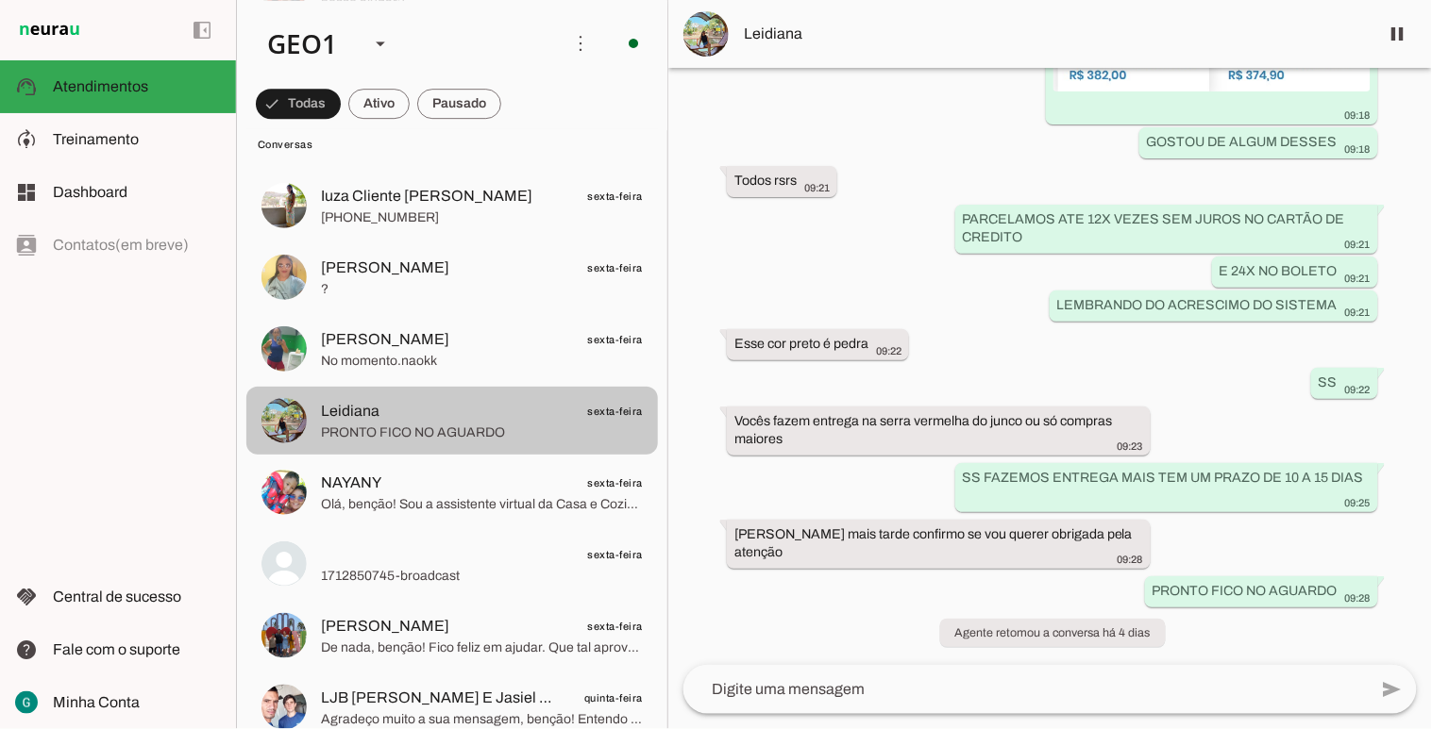
scroll to position [1467, 0]
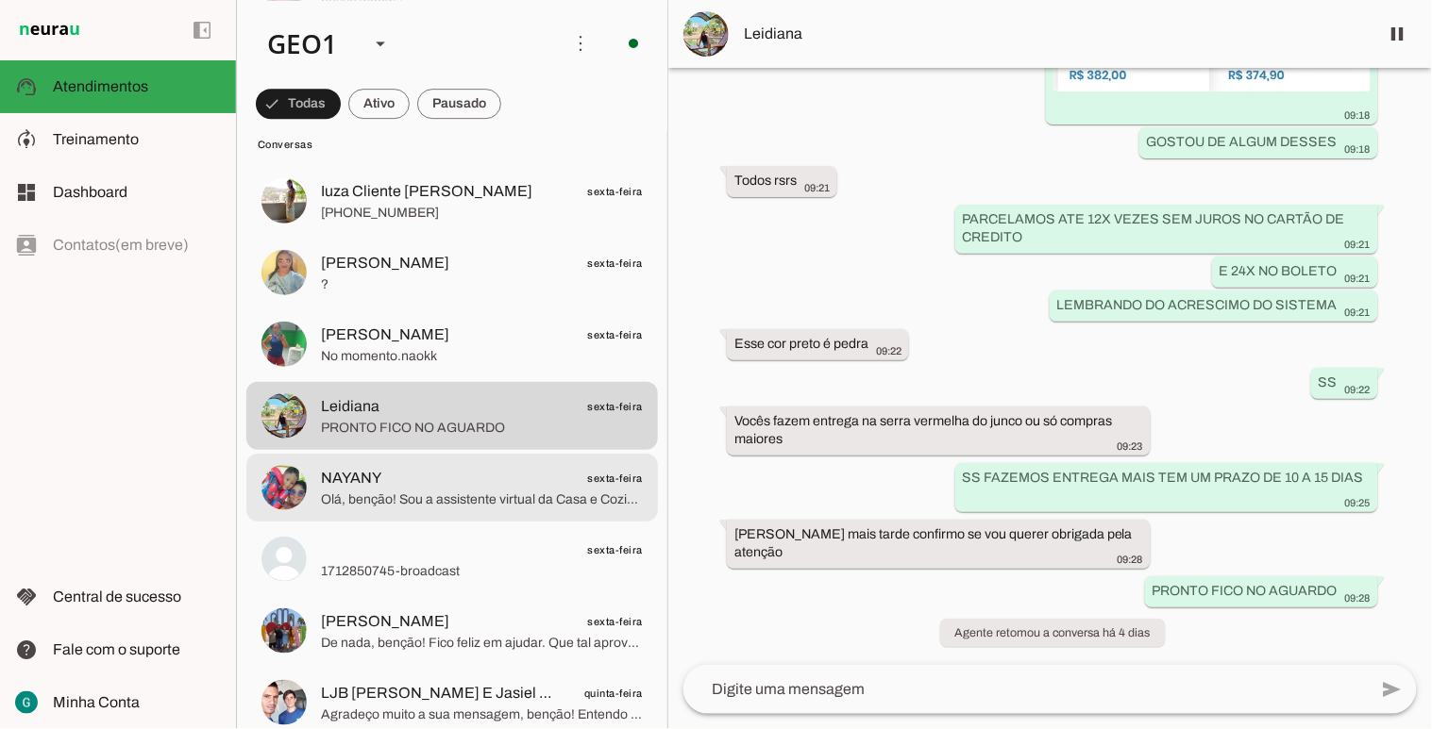
click at [467, 501] on span "Olá, benção! Sou a assistente virtual da Casa e Cozinha, e é uma alegria te ate…" at bounding box center [482, 499] width 322 height 19
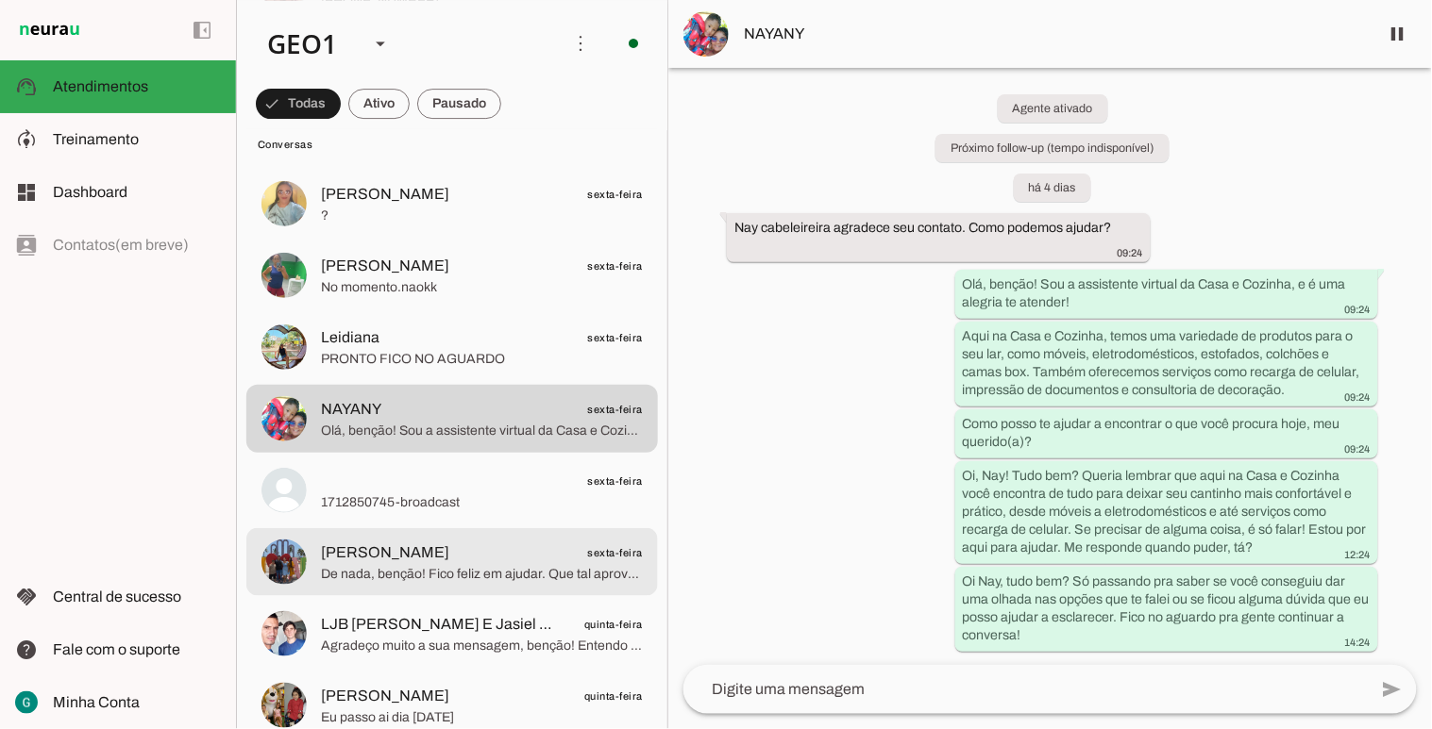
scroll to position [1572, 0]
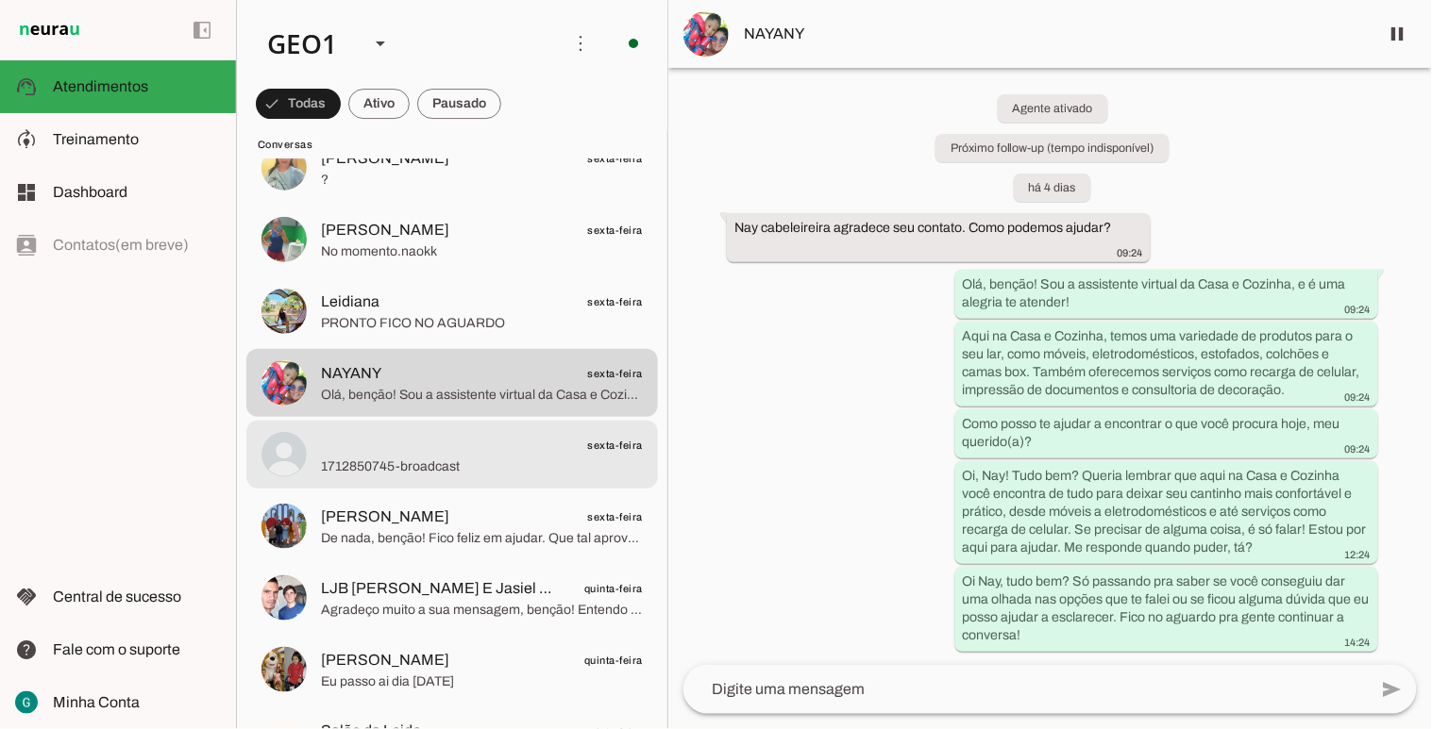
click at [467, 458] on span "1712850745-broadcast" at bounding box center [482, 466] width 322 height 19
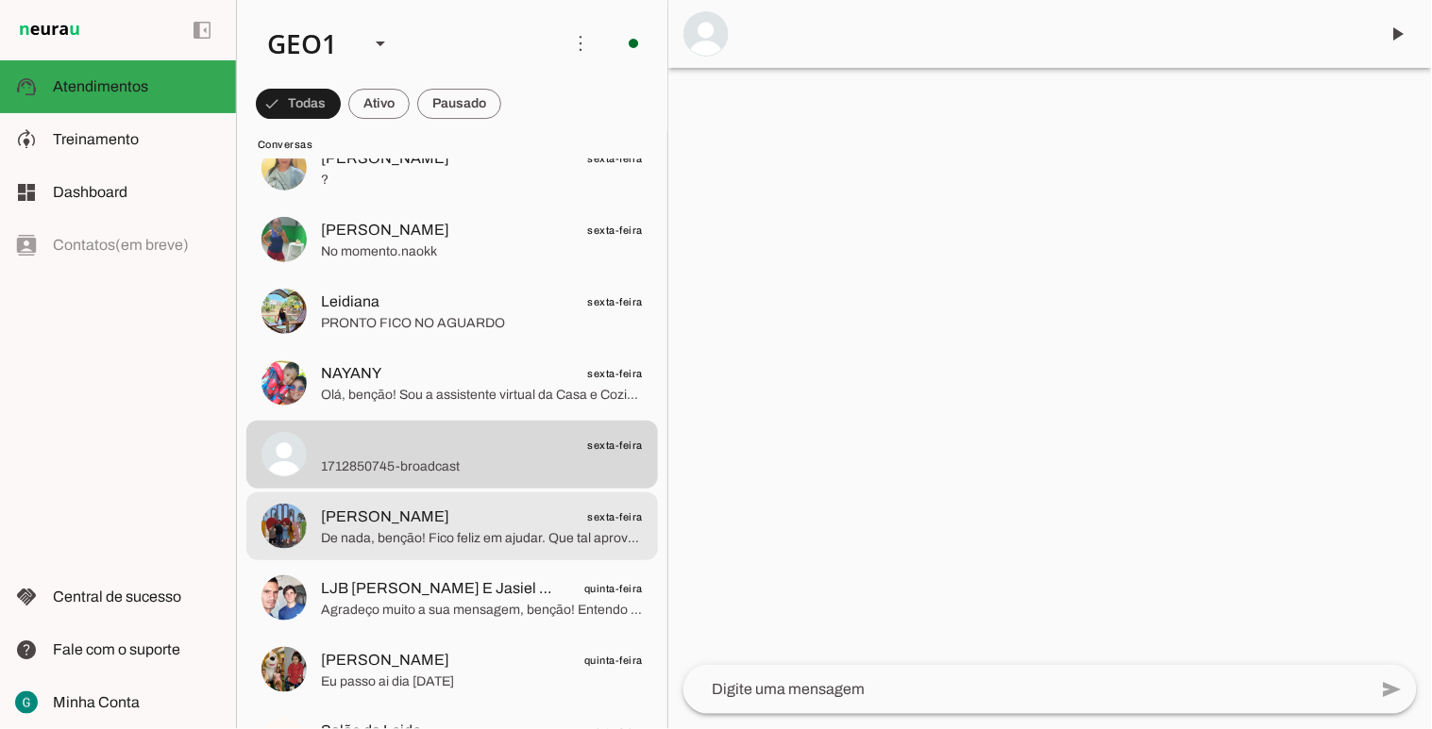
click at [491, 536] on span "De nada, benção! Fico feliz em ajudar. Que tal aproveitarmos para dar uma olhad…" at bounding box center [482, 537] width 322 height 19
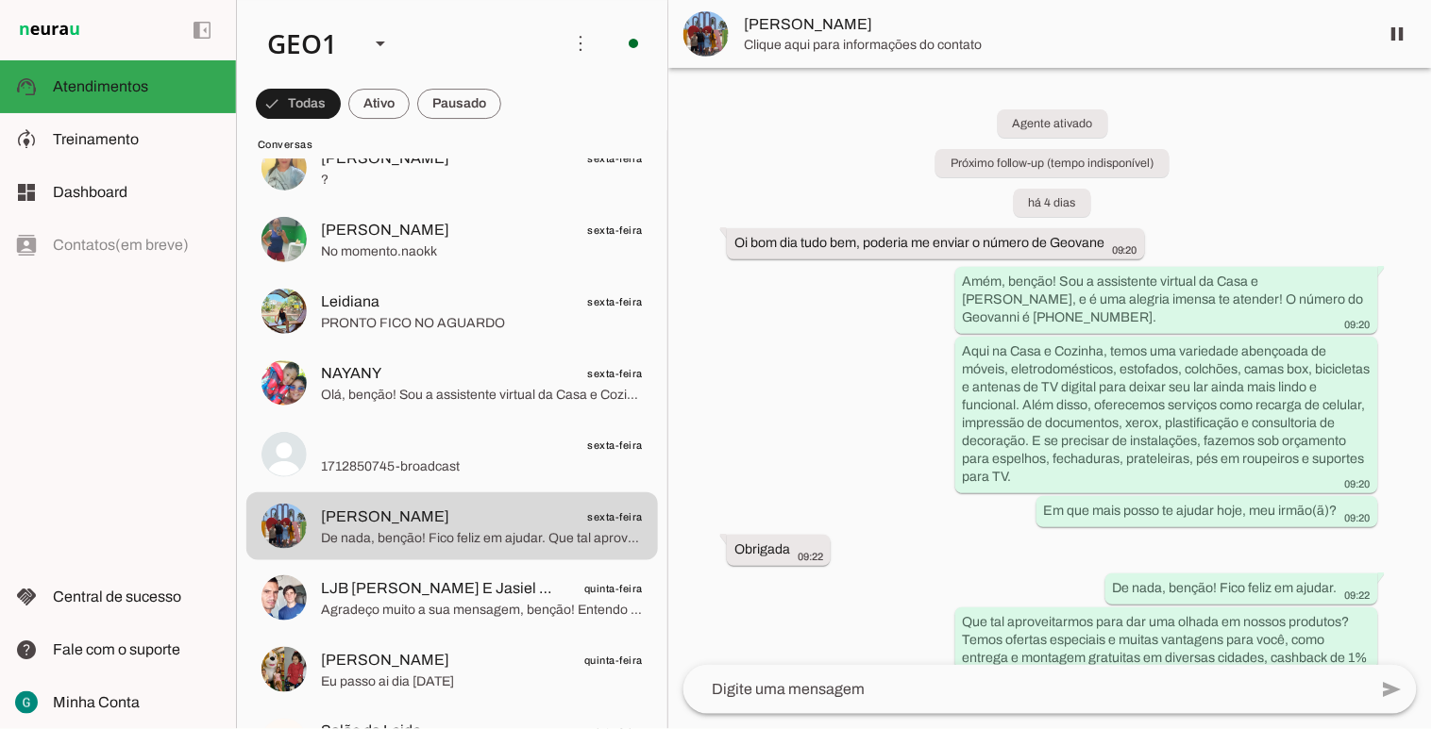
click at [761, 24] on span "Vivian" at bounding box center [1054, 24] width 620 height 23
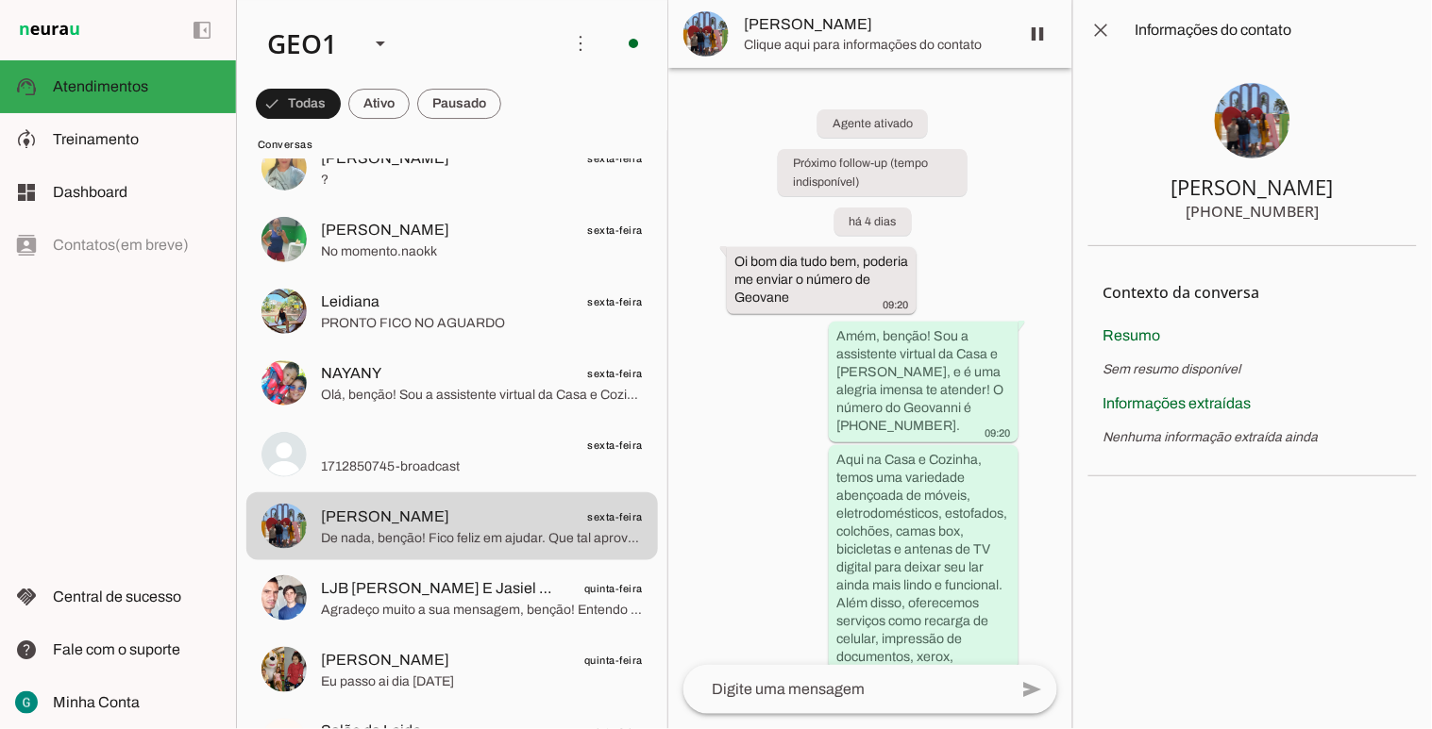
click at [1261, 124] on img at bounding box center [1252, 120] width 75 height 75
click at [1101, 36] on span at bounding box center [1101, 30] width 45 height 45
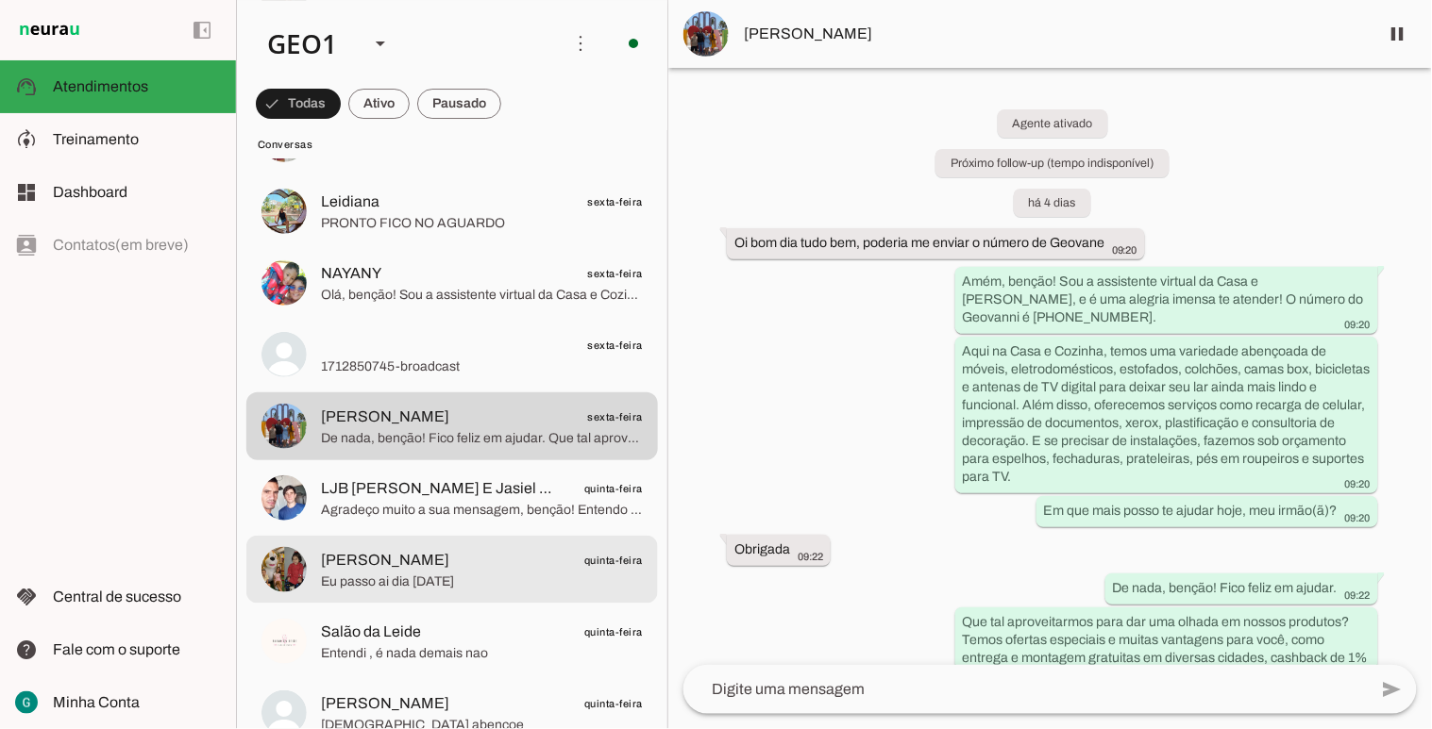
scroll to position [1677, 0]
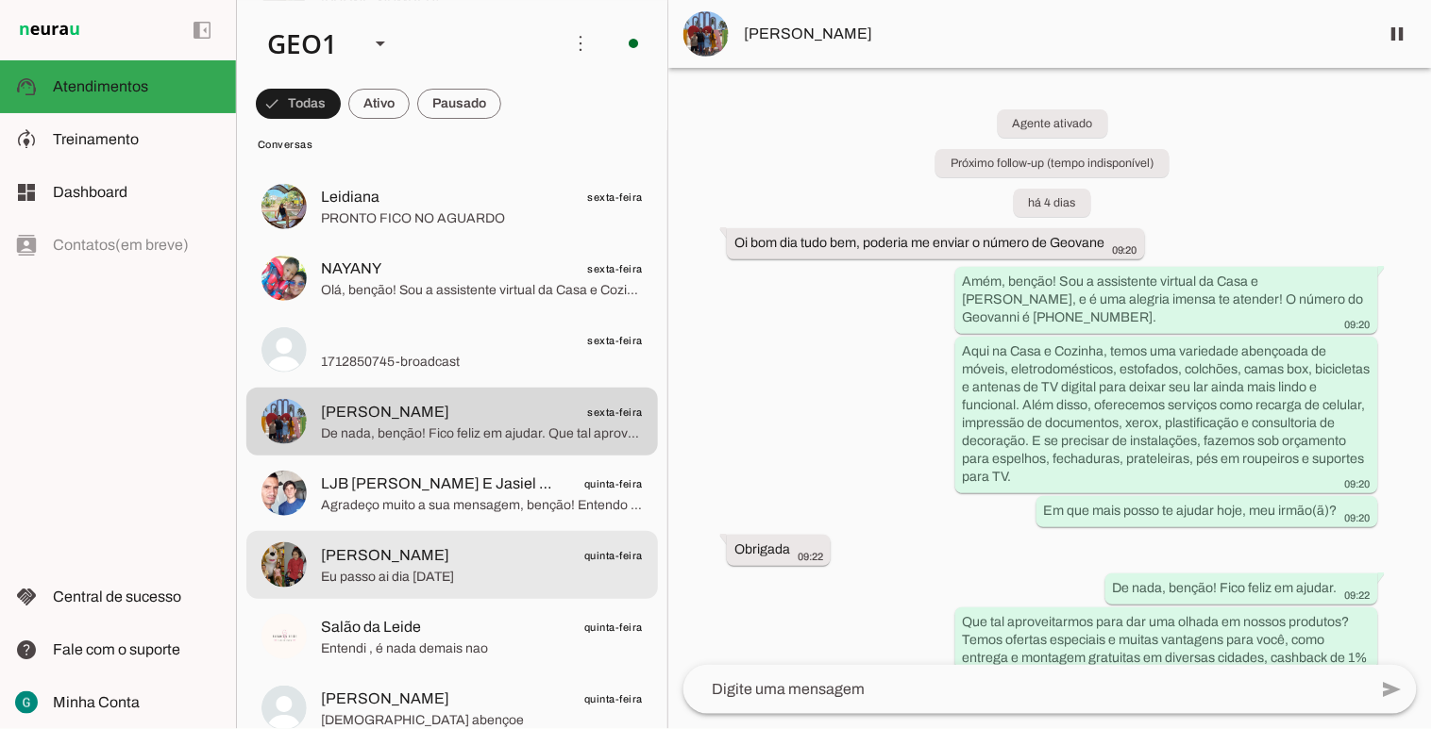
click at [492, 563] on span "Maria Menezes quinta-feira" at bounding box center [482, 556] width 322 height 24
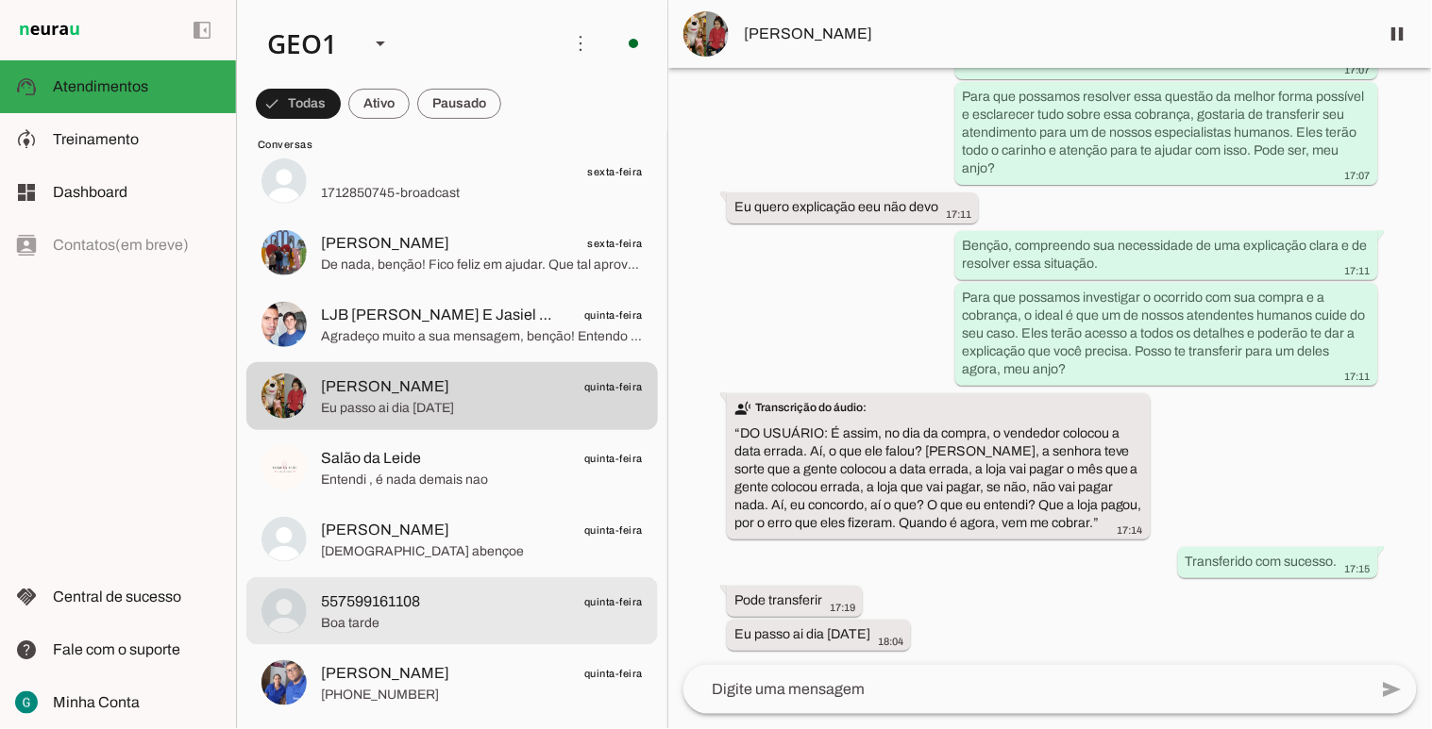
scroll to position [1887, 0]
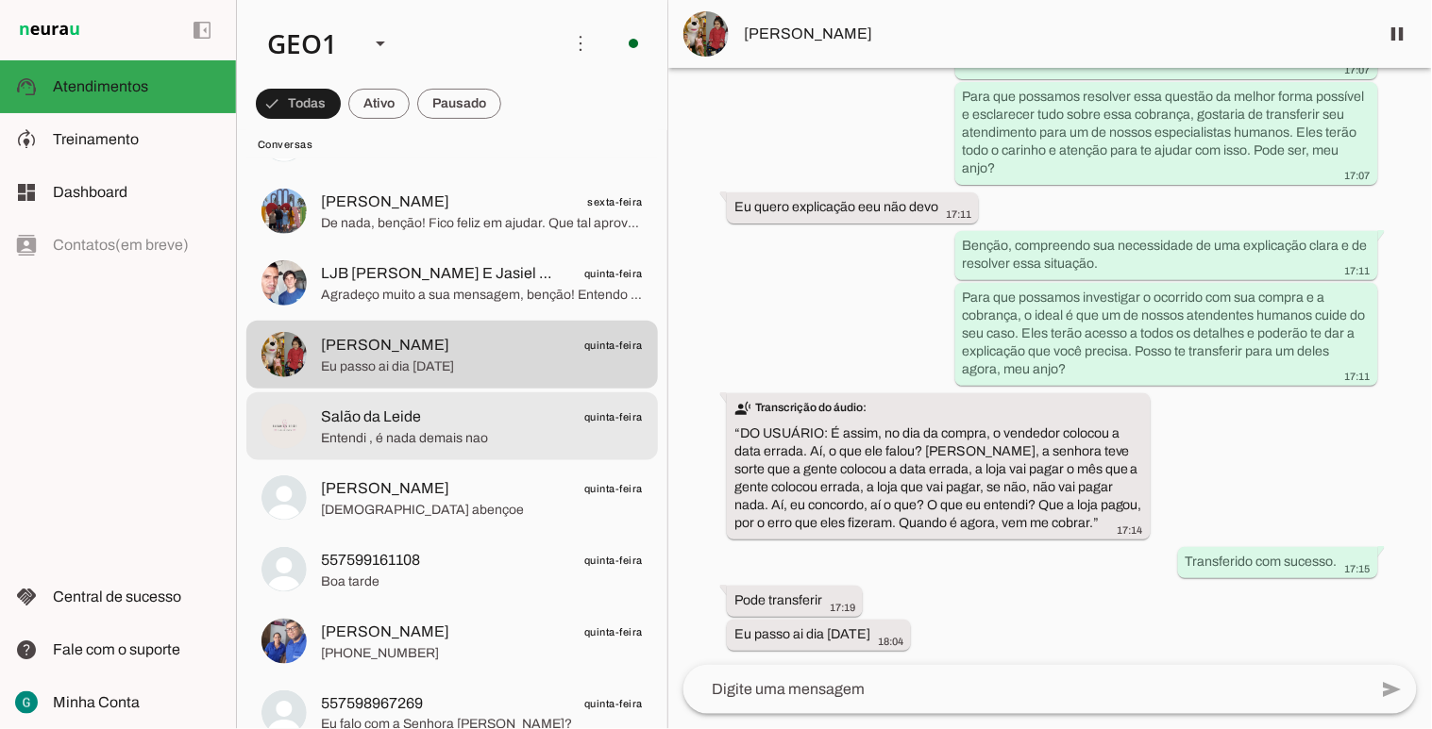
click at [510, 442] on span "Entendi , é nada demais nao" at bounding box center [482, 437] width 322 height 19
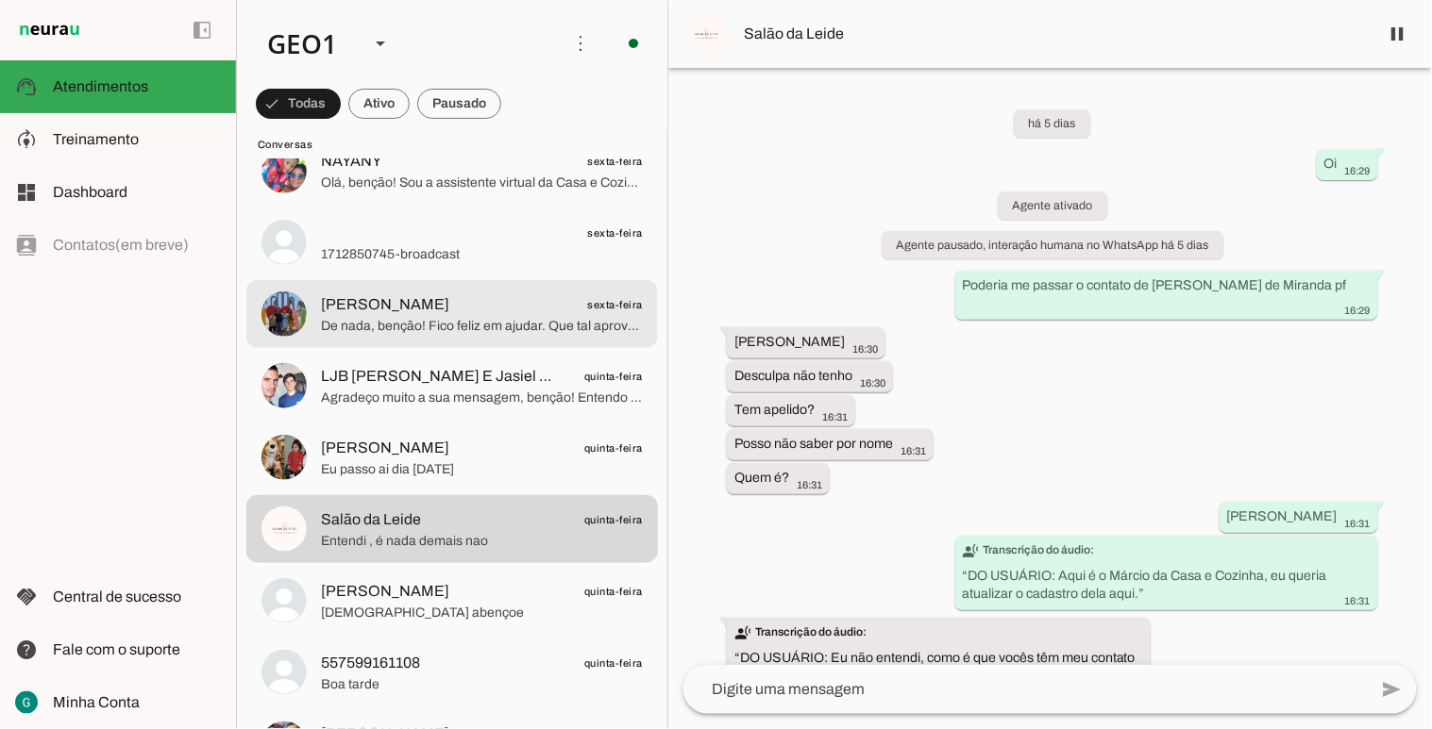
scroll to position [1887, 0]
